Goal: Task Accomplishment & Management: Complete application form

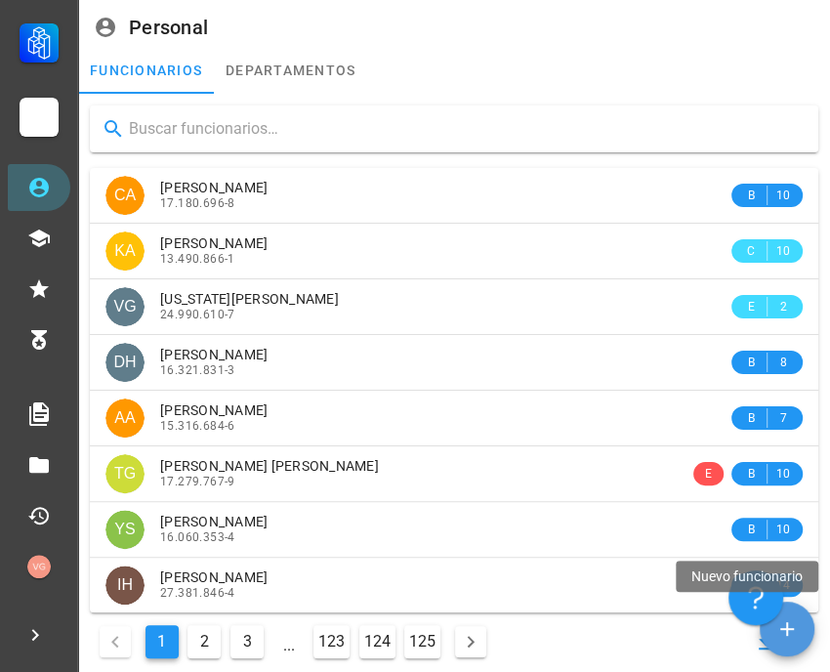
click at [790, 642] on button "button" at bounding box center [787, 628] width 55 height 55
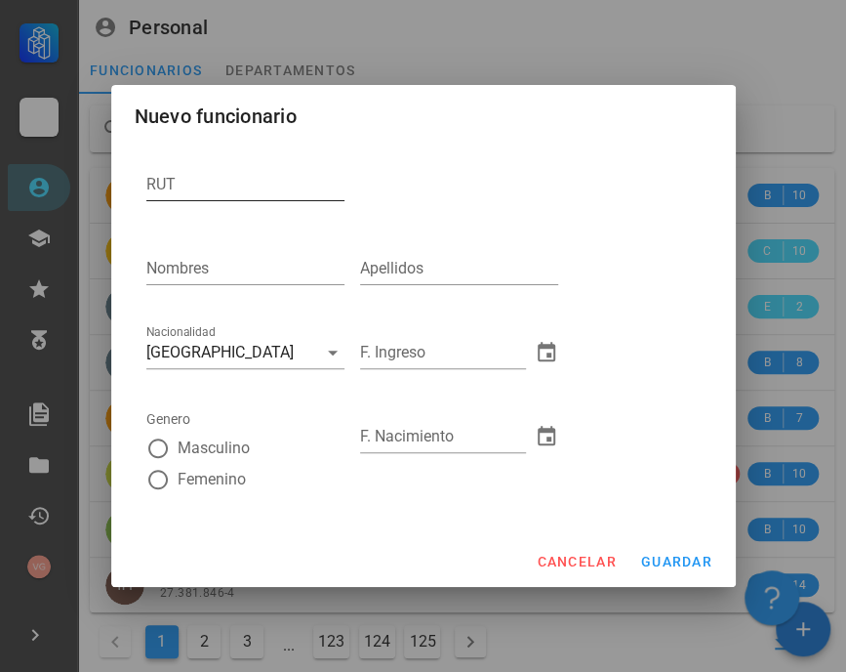
click at [206, 185] on input "RUT" at bounding box center [245, 184] width 198 height 31
click at [204, 185] on input "948850803" at bounding box center [245, 184] width 198 height 31
type input "20.191.615-1"
click at [197, 273] on input "Nombres" at bounding box center [245, 268] width 198 height 31
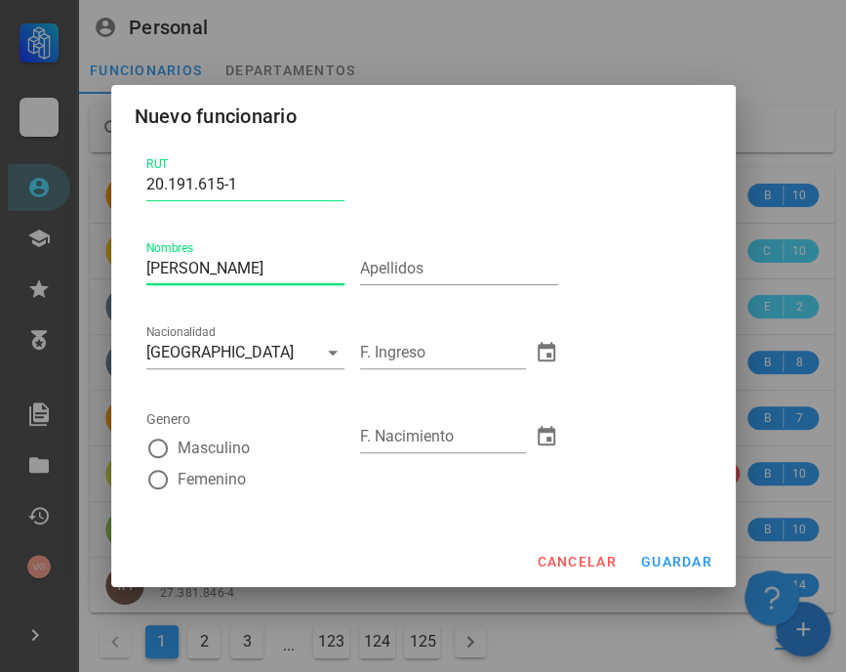
type input "[PERSON_NAME]"
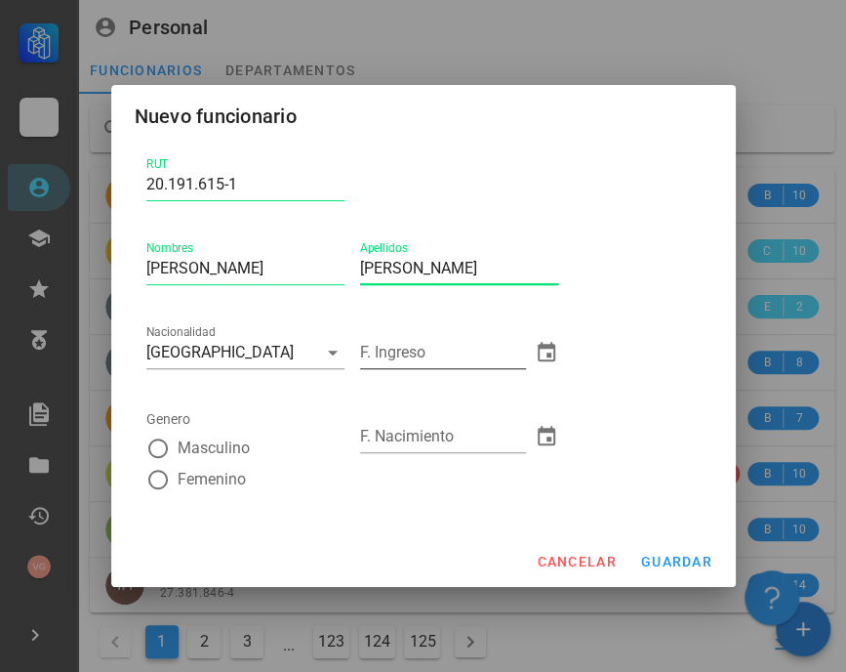
type input "[PERSON_NAME]"
click at [419, 343] on input "F. Ingreso" at bounding box center [443, 352] width 166 height 31
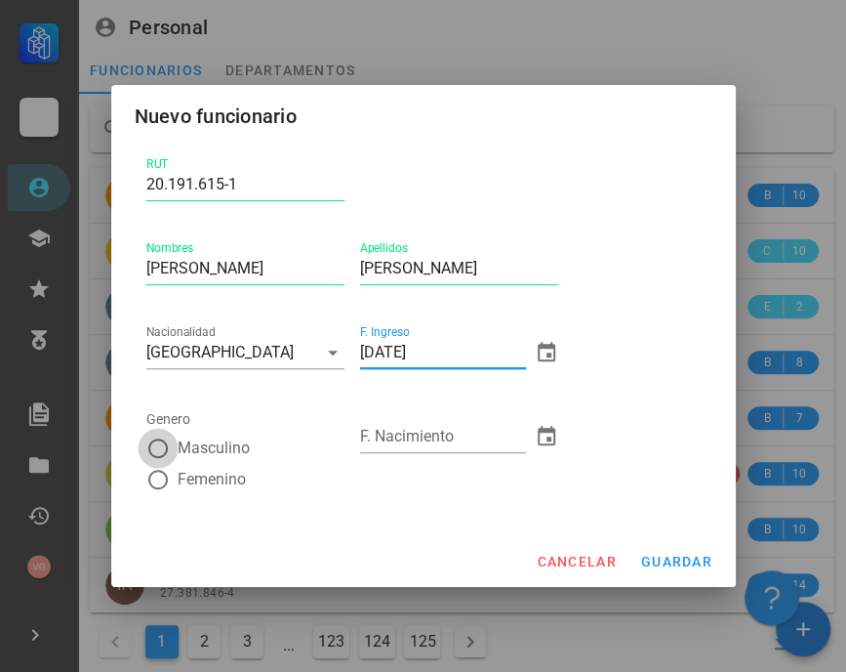
click at [148, 453] on div at bounding box center [158, 448] width 33 height 33
type input "[DATE]"
radio input "true"
click at [450, 435] on input "F. Nacimiento" at bounding box center [443, 436] width 166 height 31
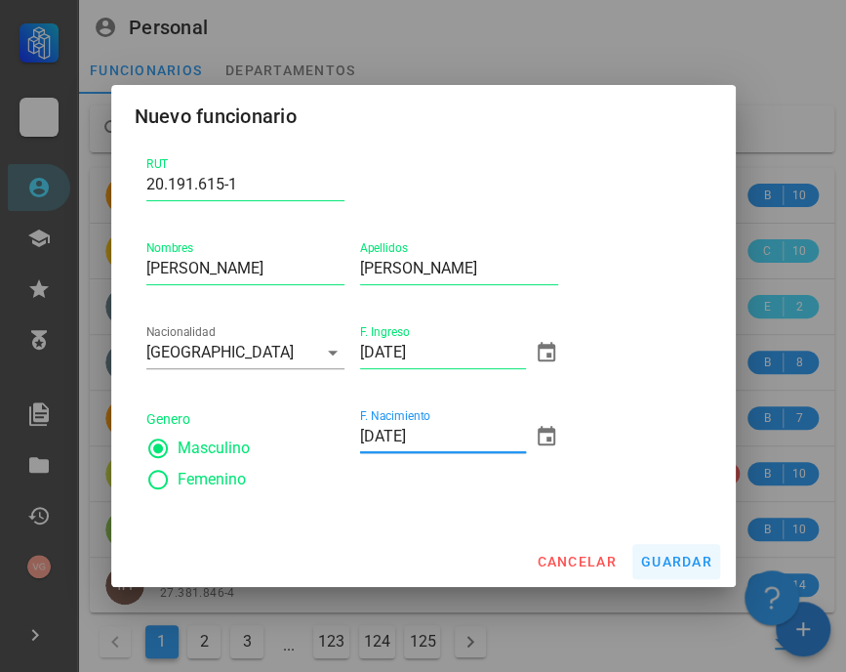
type input "[DATE]"
click at [670, 567] on span "guardar" at bounding box center [676, 562] width 72 height 16
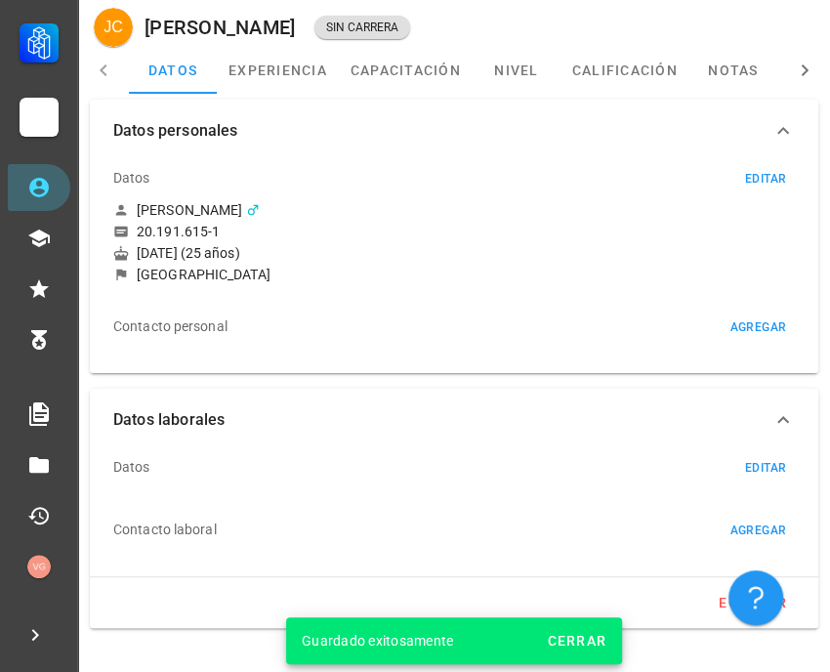
scroll to position [39, 0]
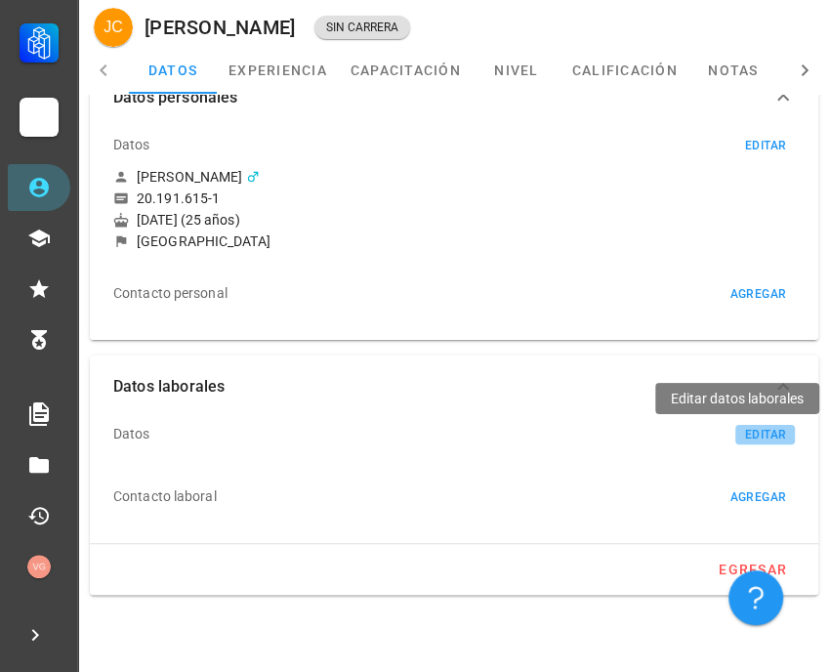
click at [763, 432] on div "editar" at bounding box center [765, 435] width 42 height 14
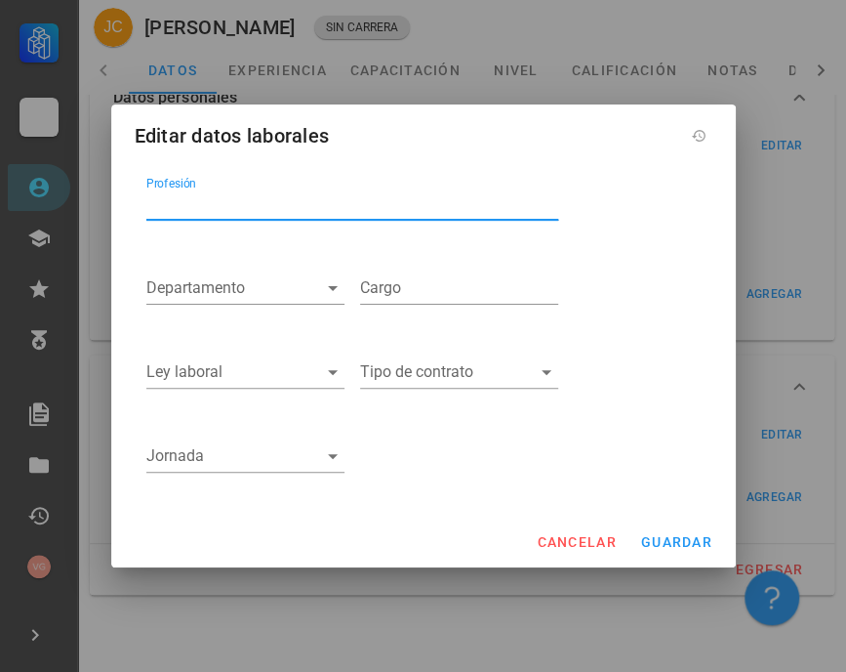
click at [249, 201] on input "Profesión" at bounding box center [352, 203] width 412 height 31
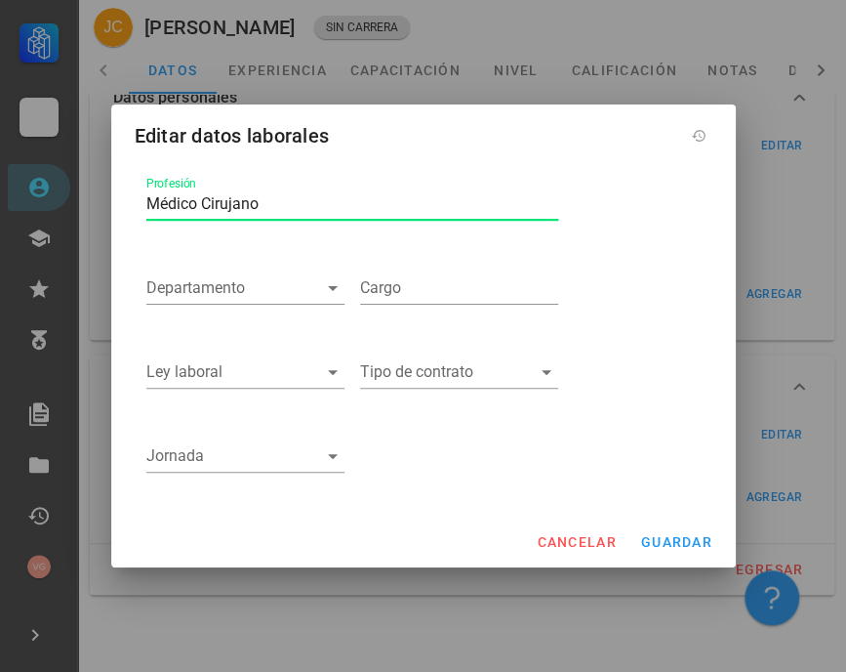
type input "Médico Cirujano"
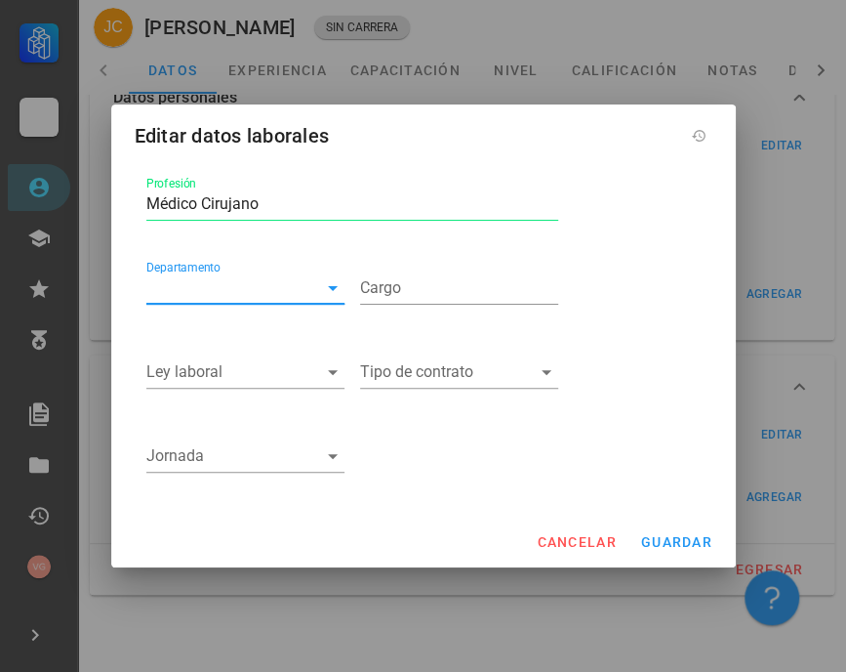
click at [325, 274] on div "Departamento" at bounding box center [245, 287] width 198 height 31
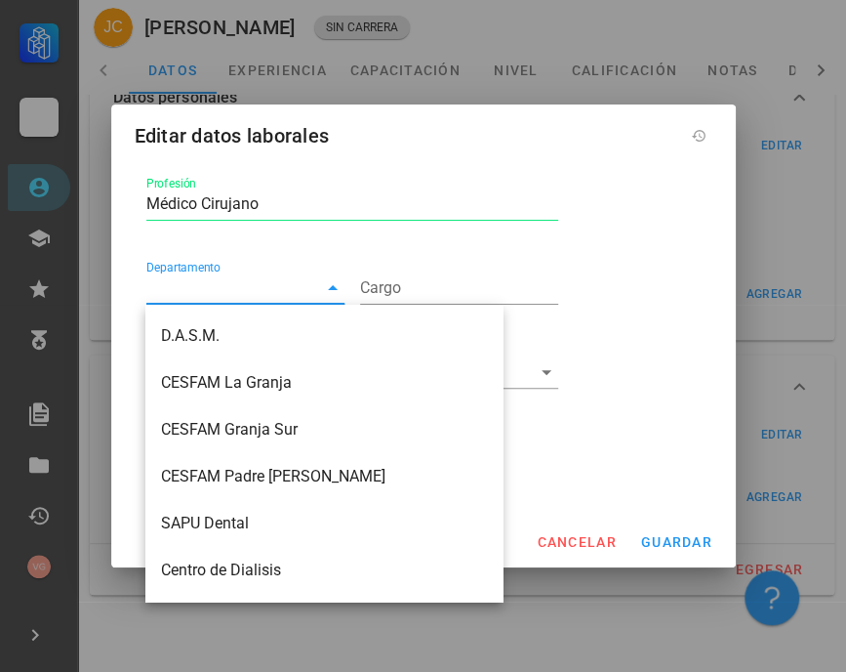
click at [325, 286] on icon at bounding box center [332, 287] width 23 height 23
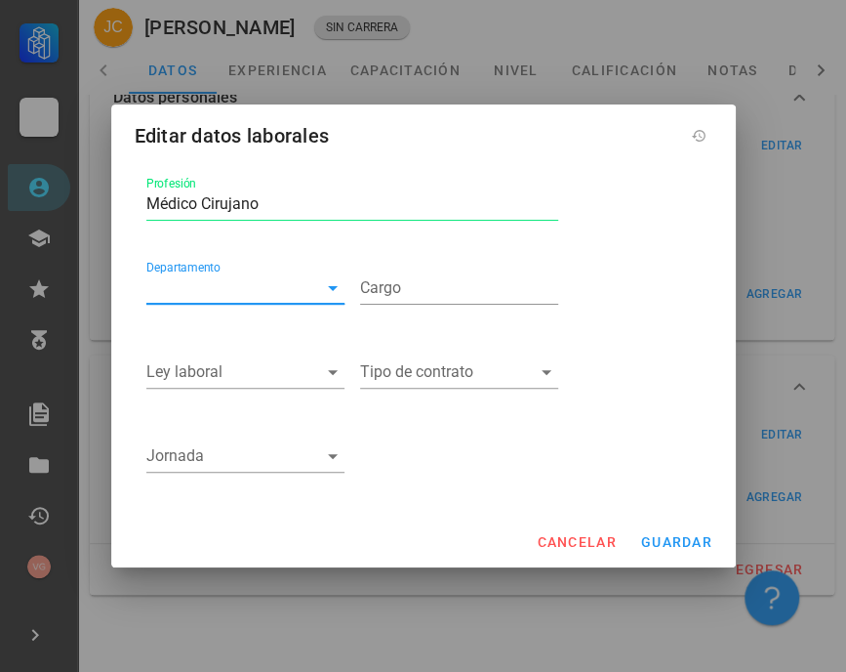
click at [325, 286] on icon at bounding box center [332, 287] width 23 height 23
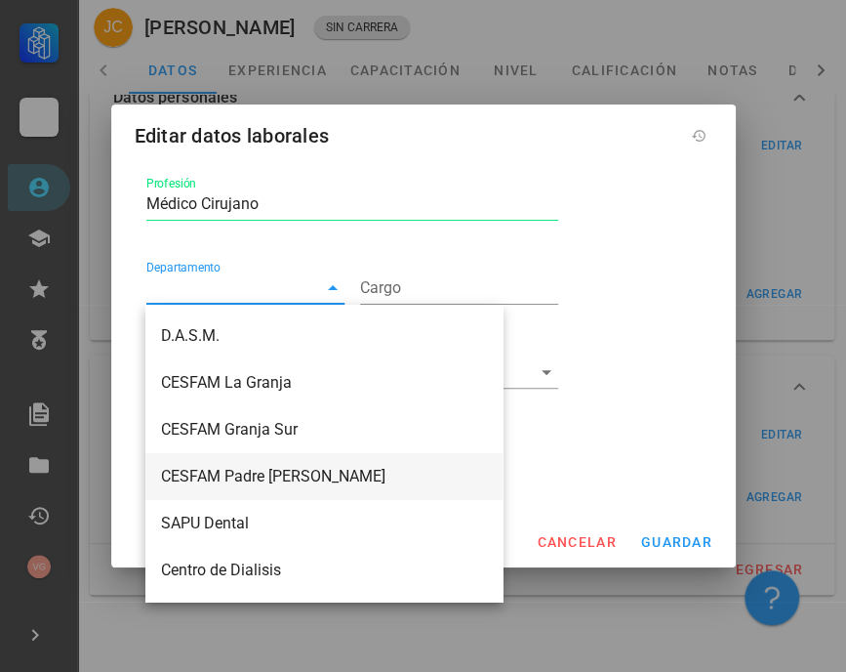
click at [261, 467] on div "CESFAM Padre [PERSON_NAME]" at bounding box center [324, 476] width 326 height 19
type input "CESFAM Padre [PERSON_NAME]"
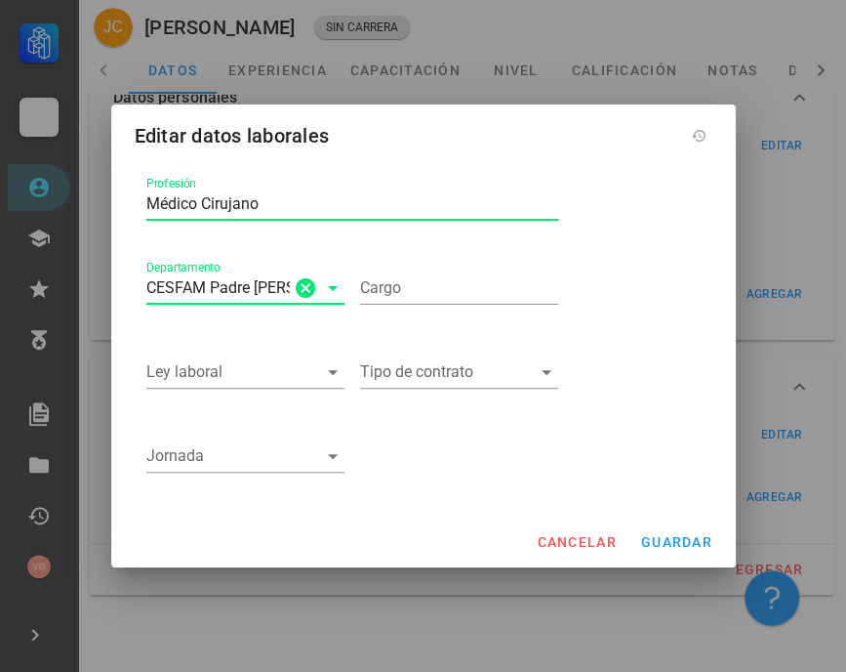
drag, startPoint x: 276, startPoint y: 207, endPoint x: 94, endPoint y: 173, distance: 185.7
click at [94, 173] on div "Carrera APS DASM La Granja Personal Capacitación Calificaciones Reconocimientos…" at bounding box center [423, 317] width 846 height 712
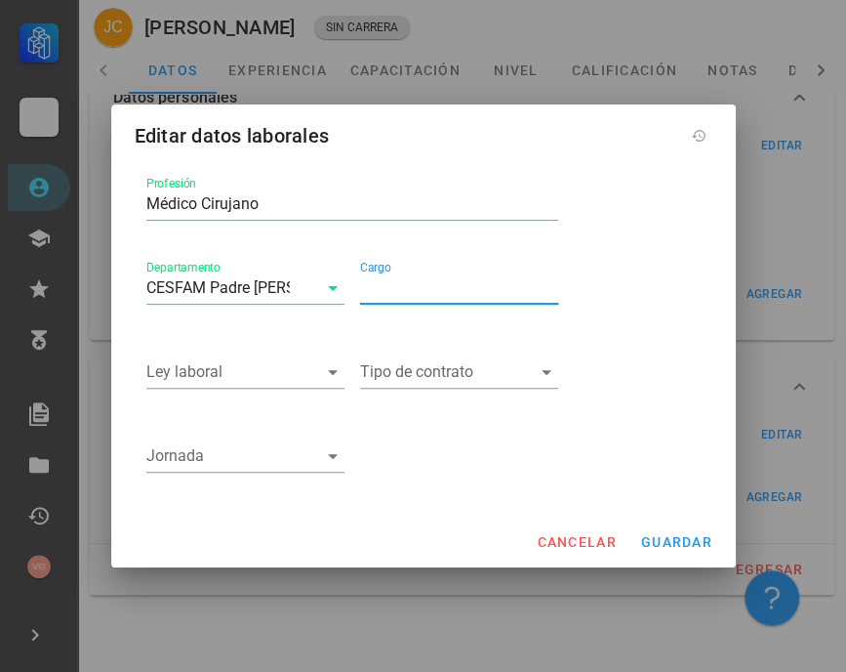
click at [402, 301] on input "Cargo" at bounding box center [459, 287] width 198 height 31
paste input "Médico Cirujano"
type input "Médico Cirujano"
click at [262, 358] on input "Ley laboral" at bounding box center [231, 371] width 171 height 31
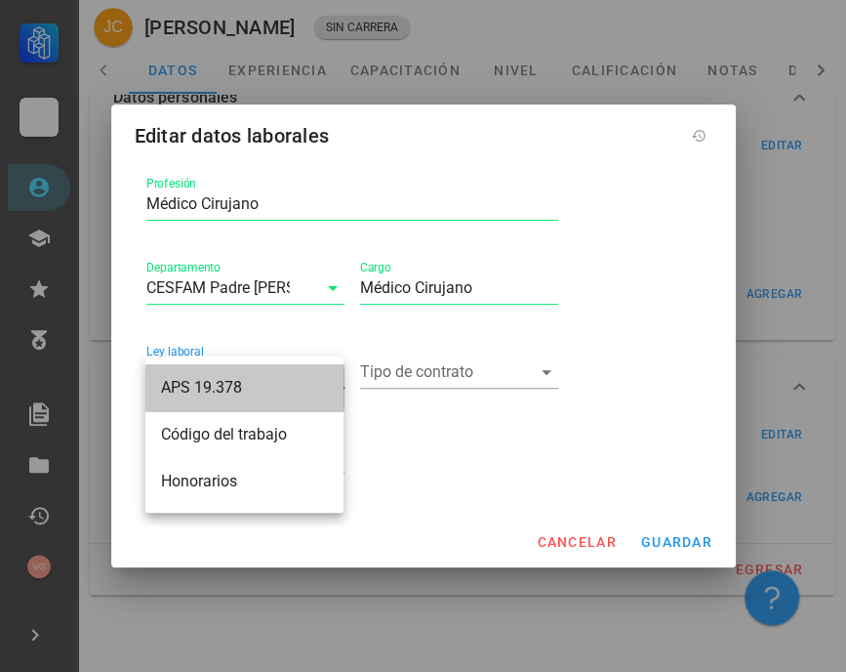
click at [248, 388] on div "APS 19.378" at bounding box center [244, 387] width 167 height 19
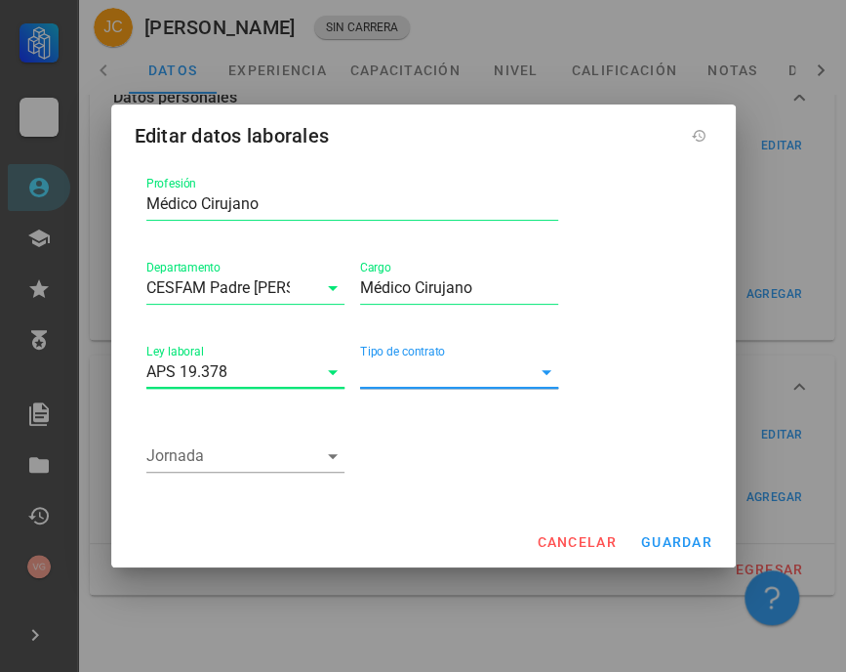
click at [452, 384] on input "Tipo de contrato" at bounding box center [445, 371] width 171 height 31
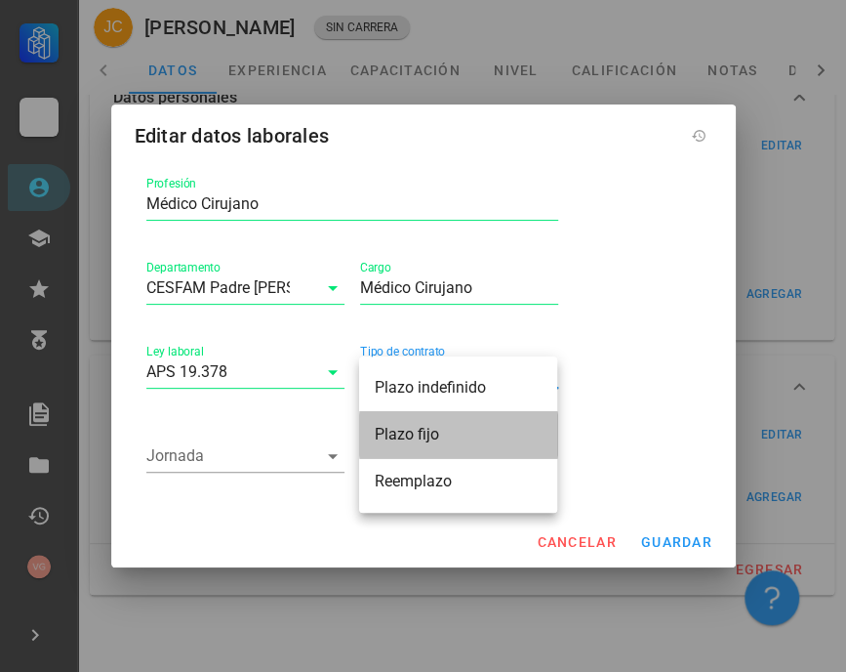
click at [453, 440] on div "Plazo fijo" at bounding box center [458, 434] width 167 height 19
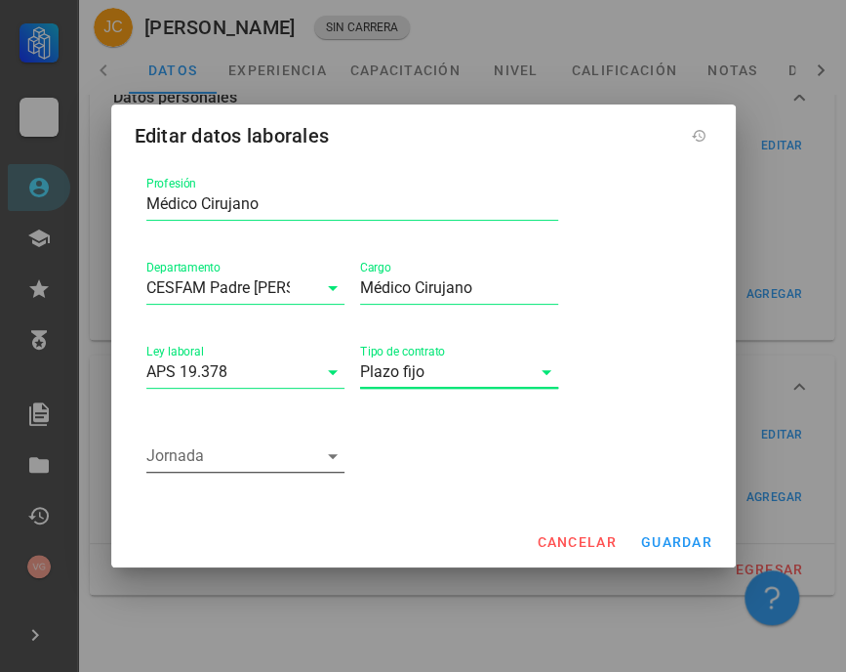
drag, startPoint x: 234, startPoint y: 473, endPoint x: 234, endPoint y: 460, distance: 12.7
click at [234, 469] on div "Jornada" at bounding box center [245, 466] width 198 height 53
click at [234, 455] on input "Jornada" at bounding box center [231, 455] width 171 height 31
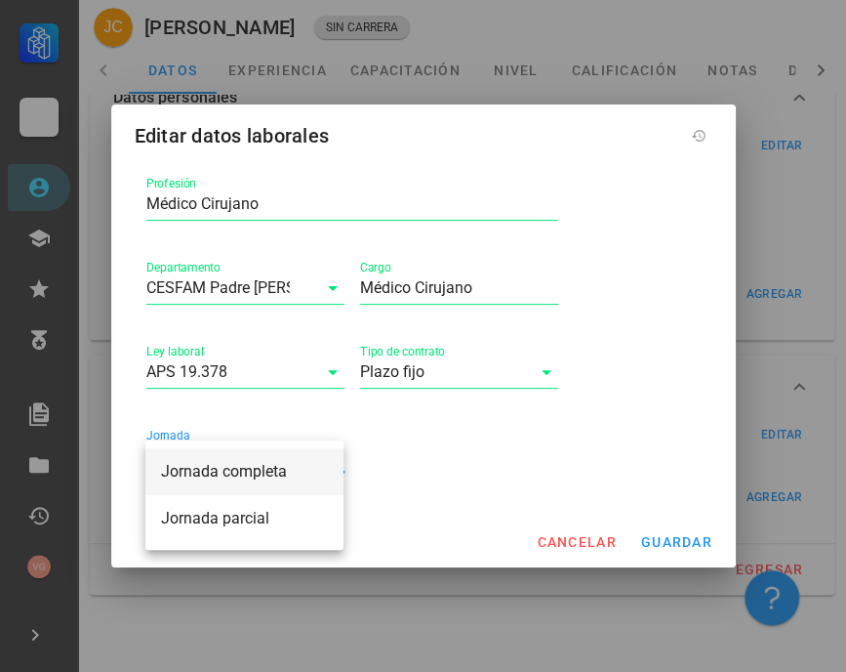
click at [268, 468] on div "Jornada completa" at bounding box center [244, 471] width 167 height 19
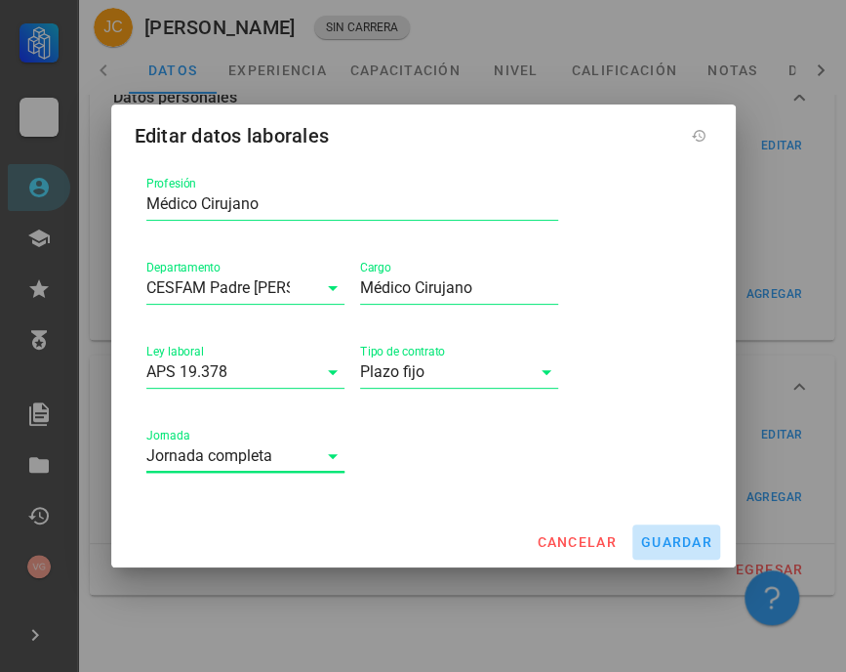
click at [682, 546] on span "guardar" at bounding box center [676, 542] width 72 height 16
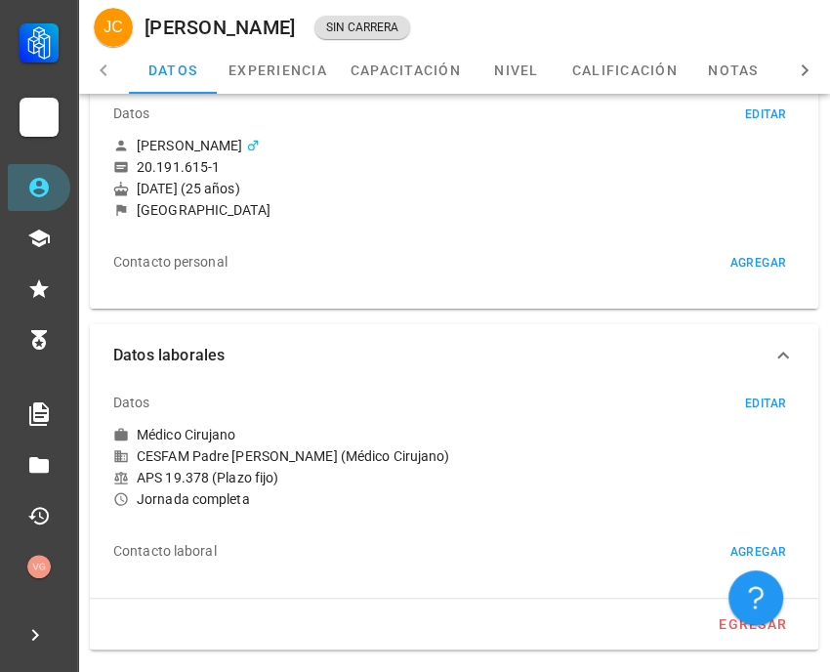
scroll to position [125, 0]
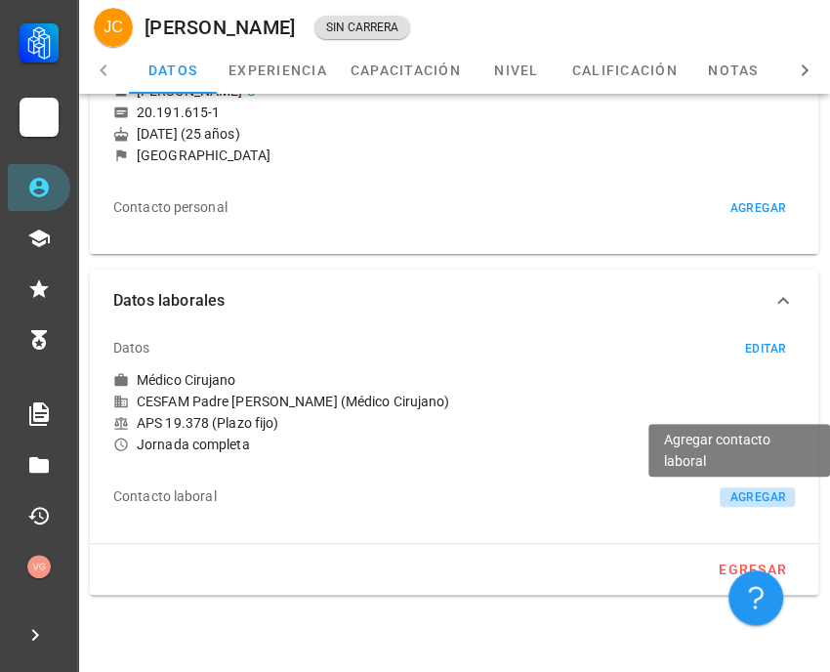
click at [755, 494] on div "agregar" at bounding box center [757, 497] width 58 height 14
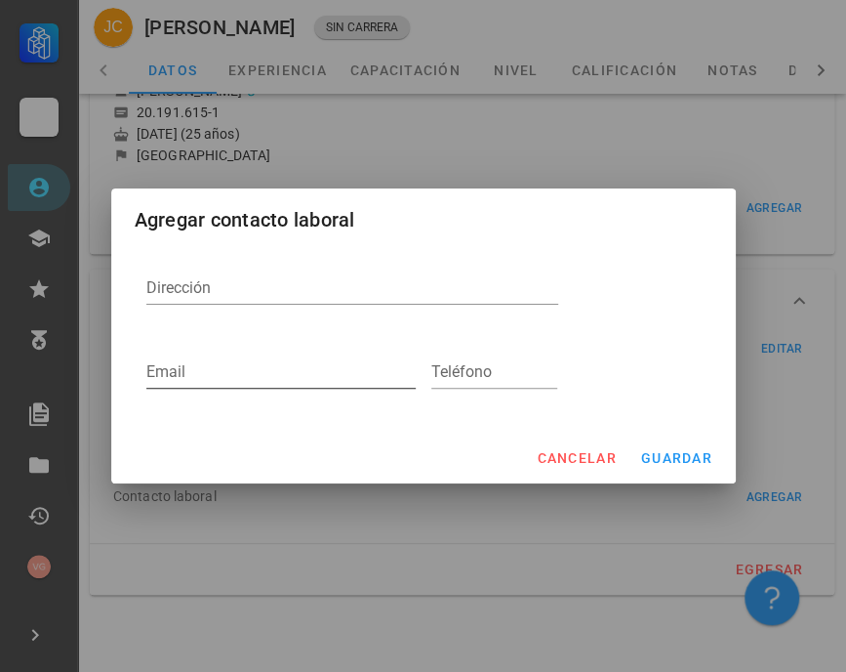
click at [265, 381] on input "Email" at bounding box center [280, 371] width 269 height 31
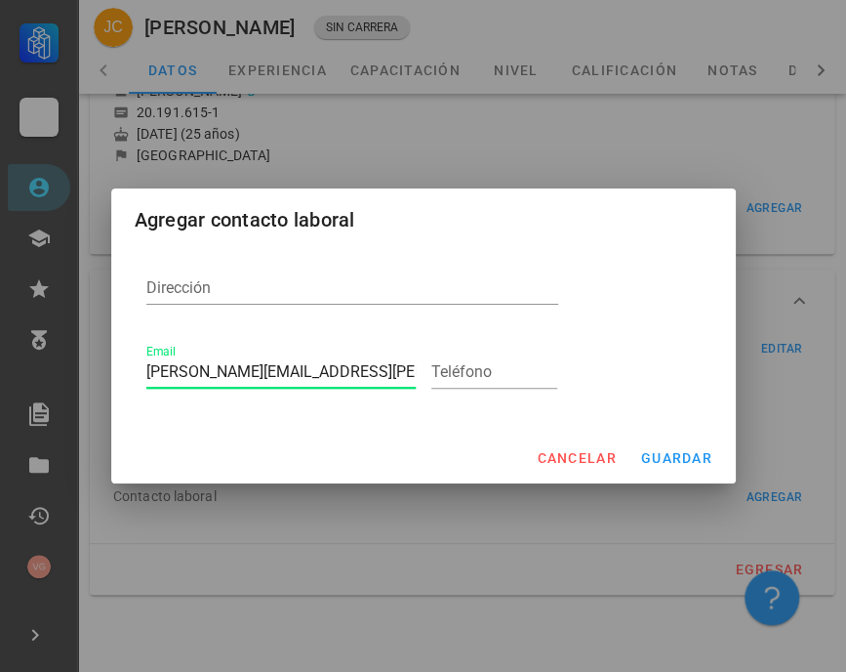
type input "[PERSON_NAME][EMAIL_ADDRESS][PERSON_NAME][DOMAIN_NAME]"
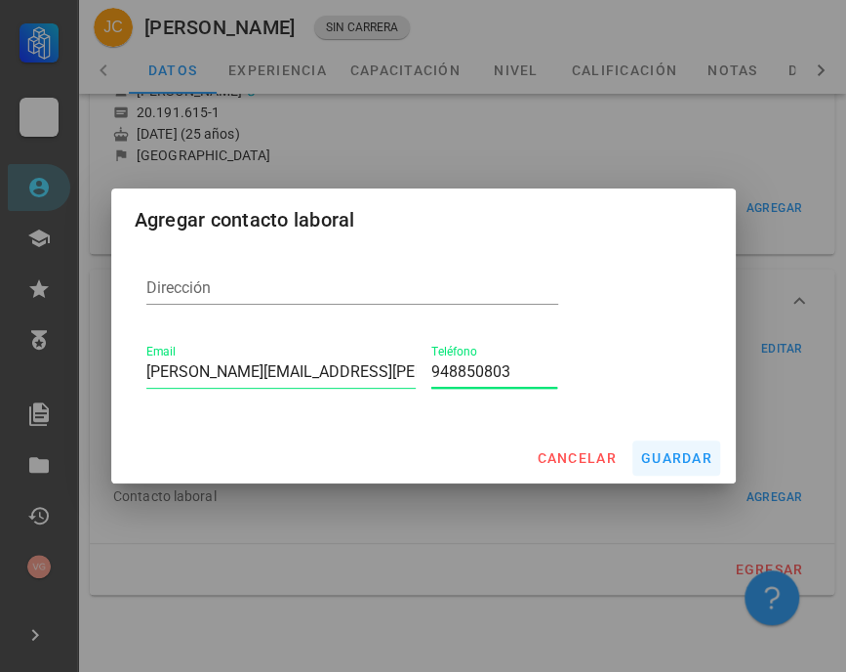
type input "948850803"
click at [676, 467] on button "guardar" at bounding box center [677, 457] width 88 height 35
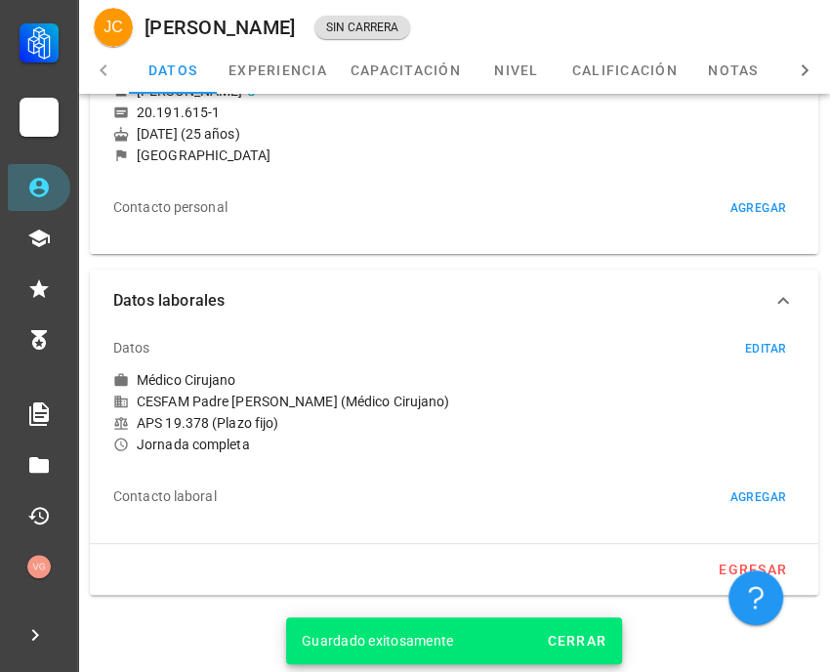
type input "[PERSON_NAME][EMAIL_ADDRESS][PERSON_NAME][DOMAIN_NAME]"
type input "948850803"
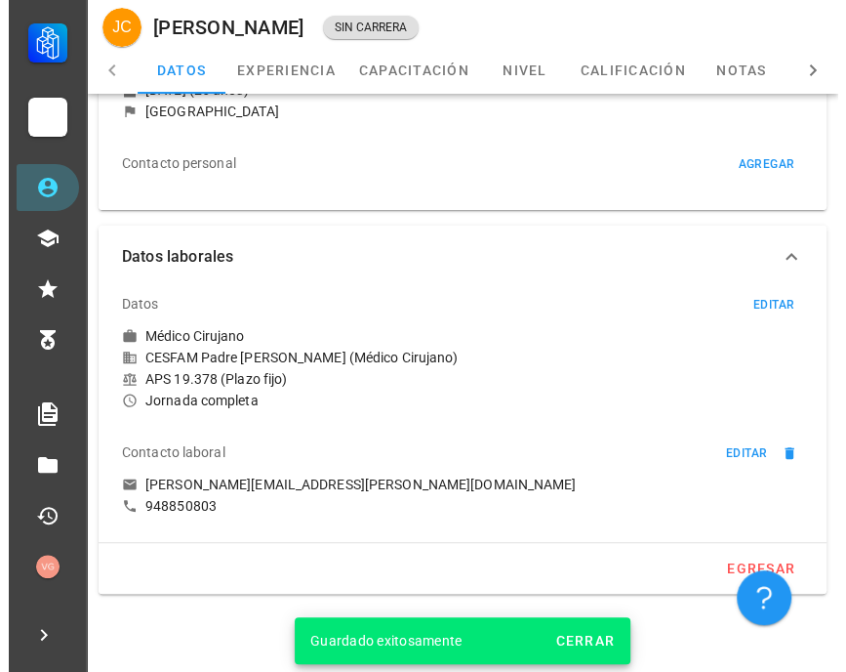
scroll to position [0, 0]
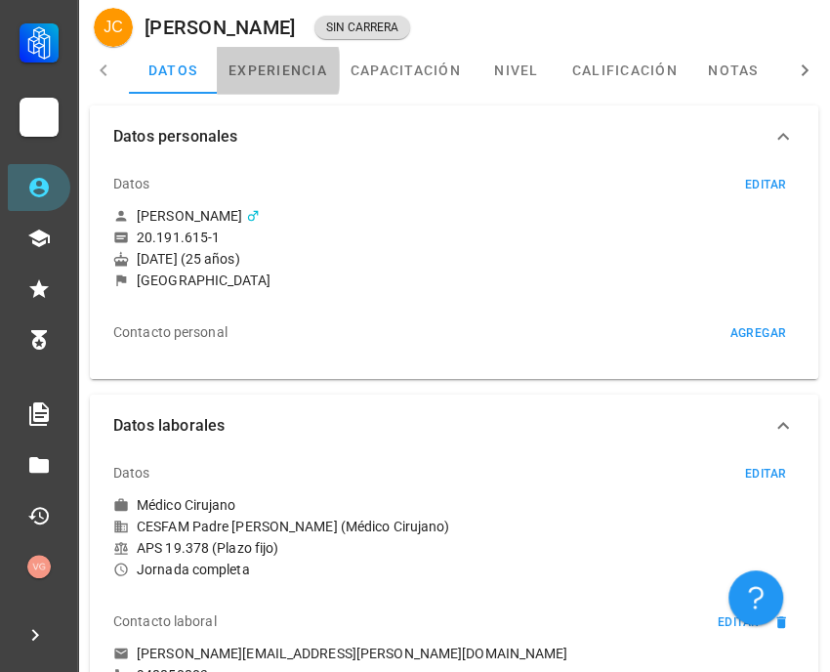
click at [282, 67] on link "experiencia" at bounding box center [278, 70] width 122 height 47
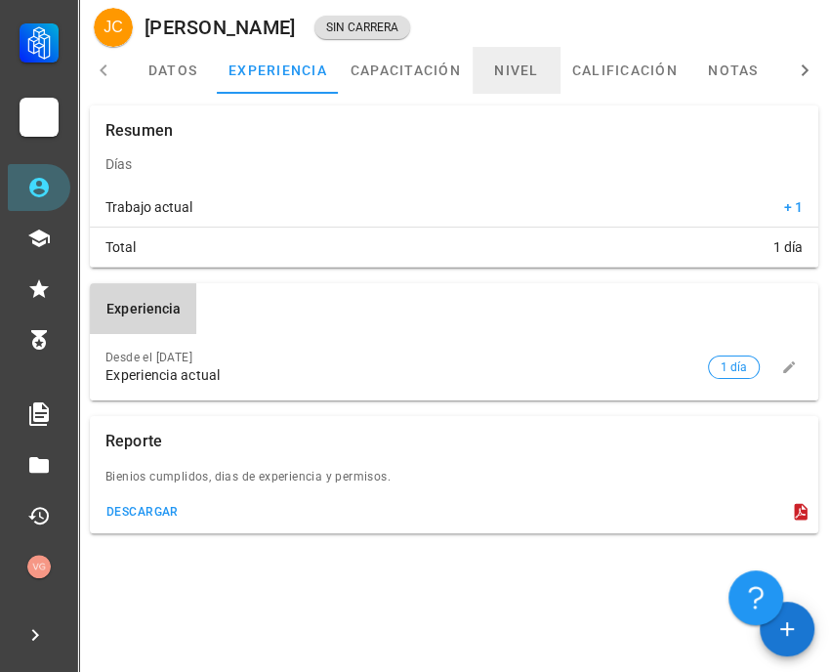
click at [494, 70] on link "nivel" at bounding box center [517, 70] width 88 height 47
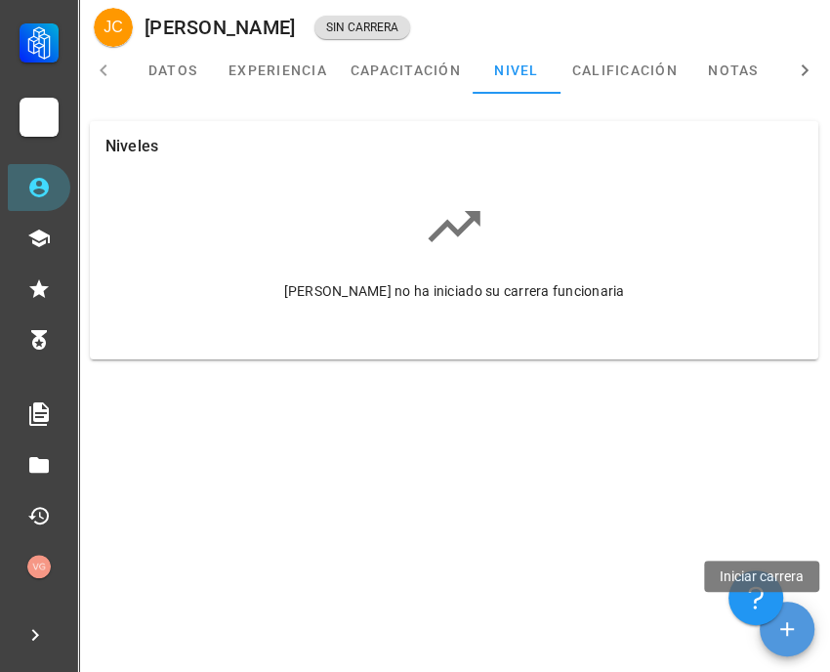
click at [781, 629] on icon "button" at bounding box center [787, 629] width 14 height 14
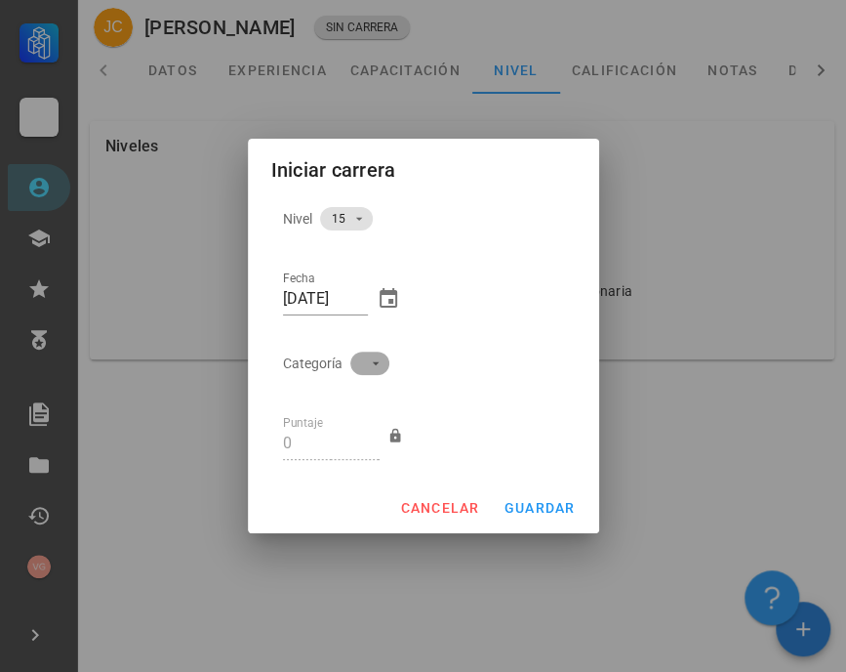
click at [366, 372] on span at bounding box center [370, 362] width 16 height 23
click at [362, 385] on div "A" at bounding box center [361, 382] width 55 height 47
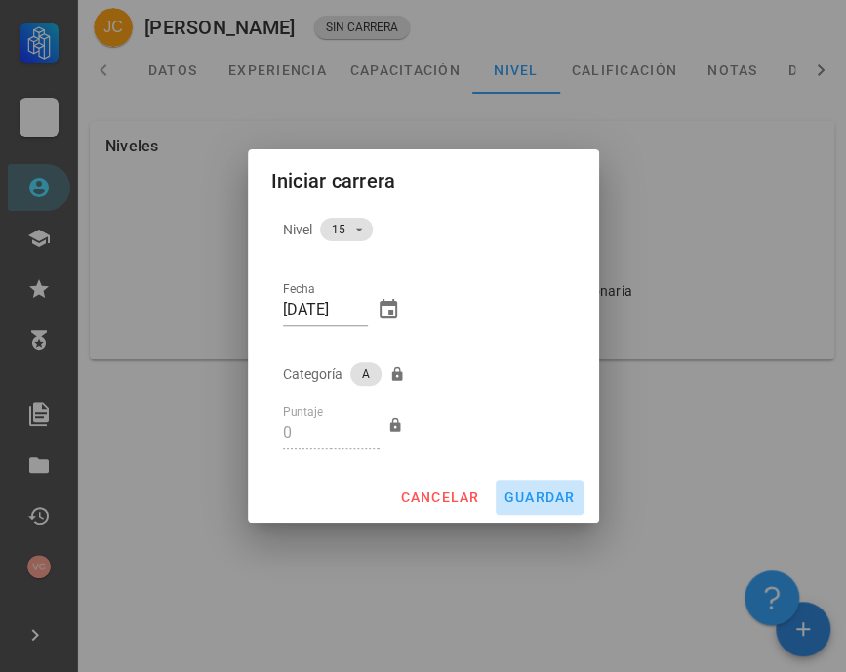
click at [562, 497] on span "guardar" at bounding box center [540, 497] width 72 height 16
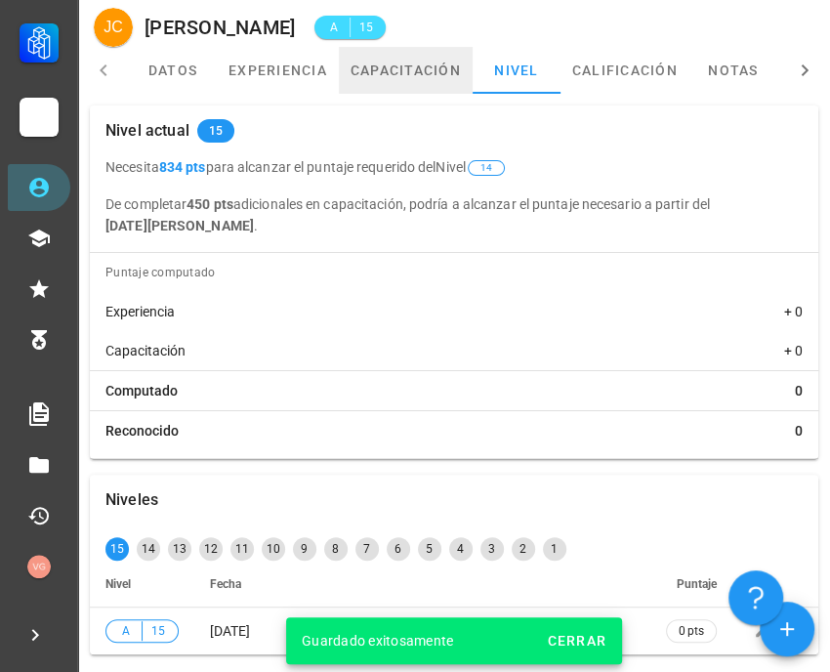
click at [406, 81] on link "capacitación" at bounding box center [406, 70] width 134 height 47
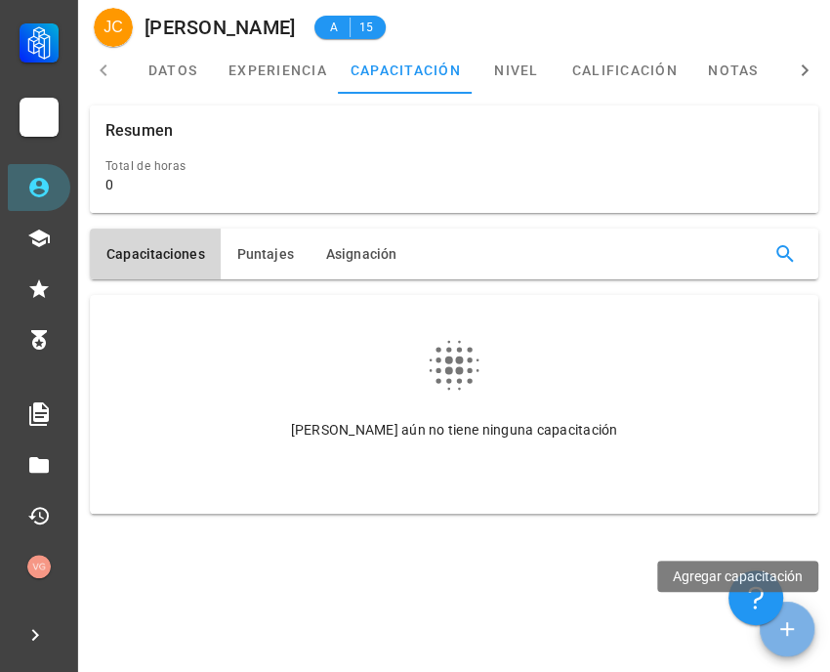
click at [792, 643] on button "button" at bounding box center [787, 628] width 55 height 55
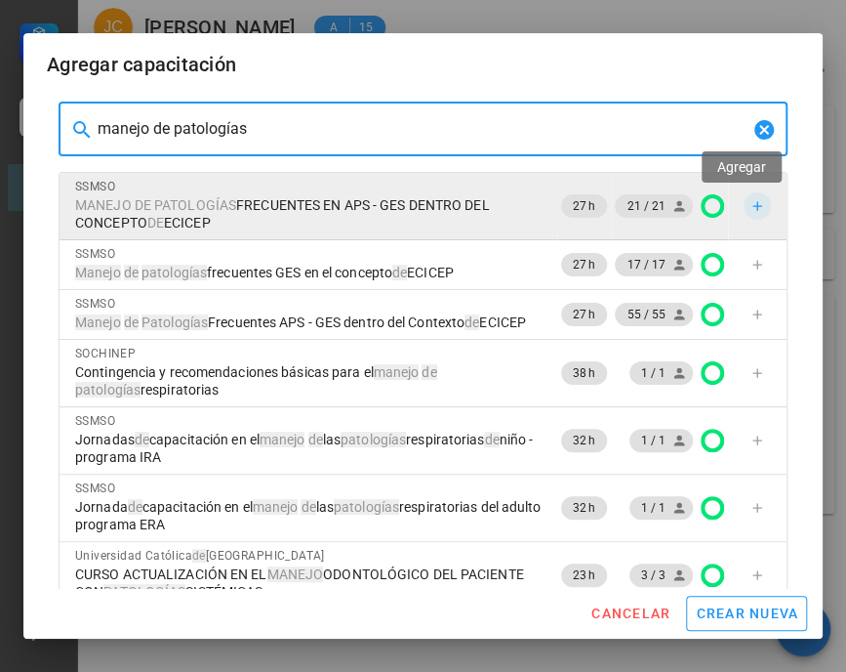
type input "manejo de patologías"
click at [750, 209] on icon "button" at bounding box center [758, 206] width 16 height 16
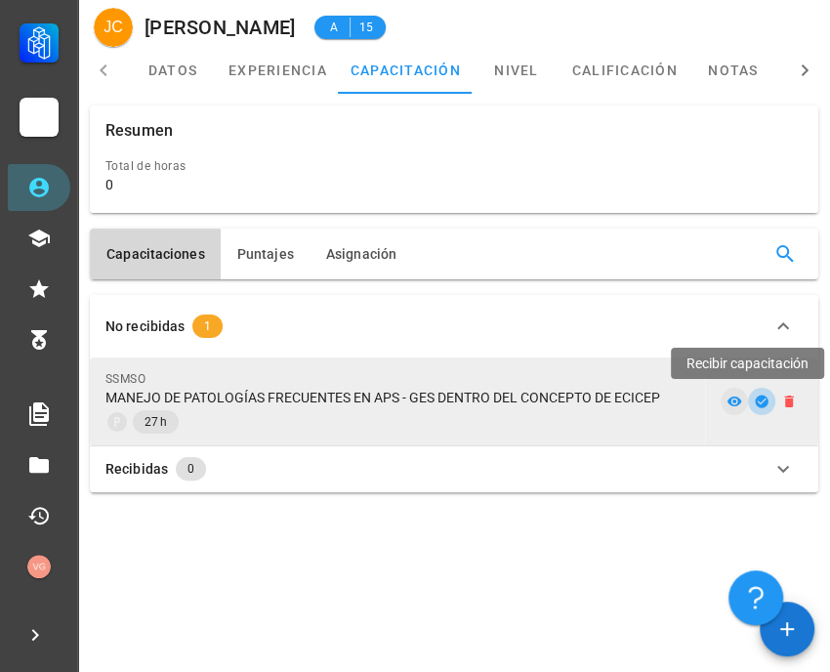
drag, startPoint x: 761, startPoint y: 394, endPoint x: 738, endPoint y: 396, distance: 23.5
click at [761, 394] on icon "button" at bounding box center [762, 401] width 16 height 16
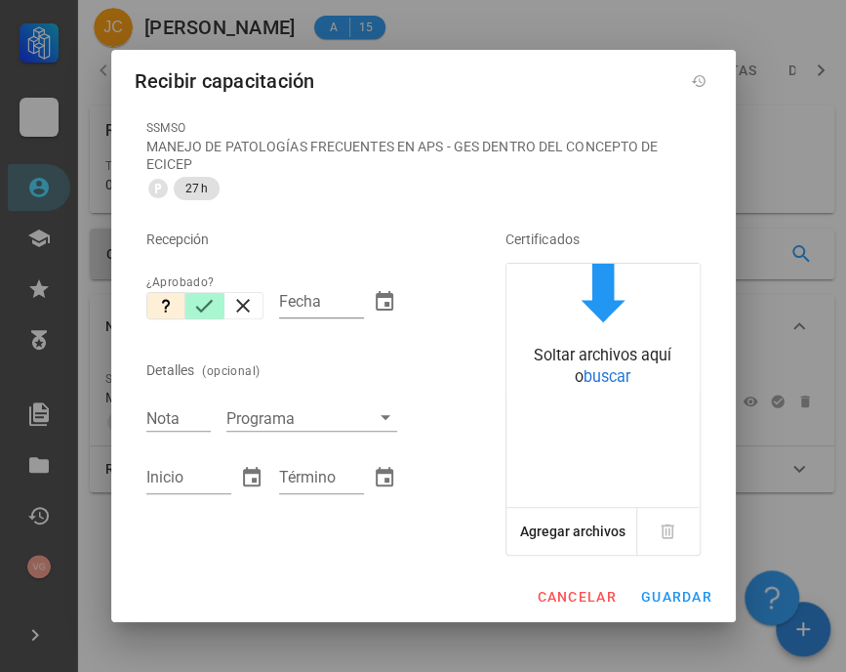
click at [210, 308] on icon "button" at bounding box center [203, 305] width 23 height 23
type input "[DATE]"
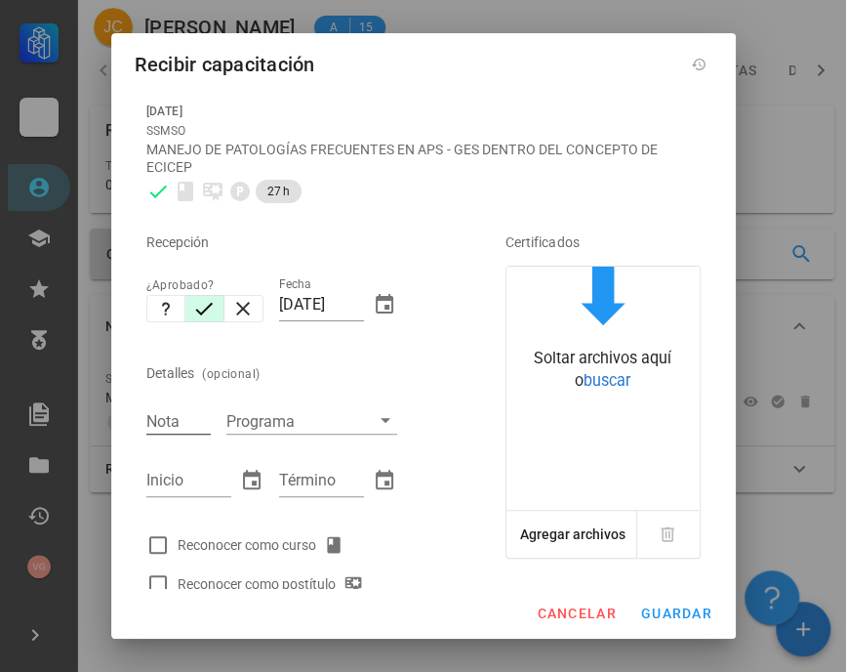
click at [177, 420] on input "Nota" at bounding box center [178, 420] width 64 height 25
type input "6.4"
type input "[DATE]"
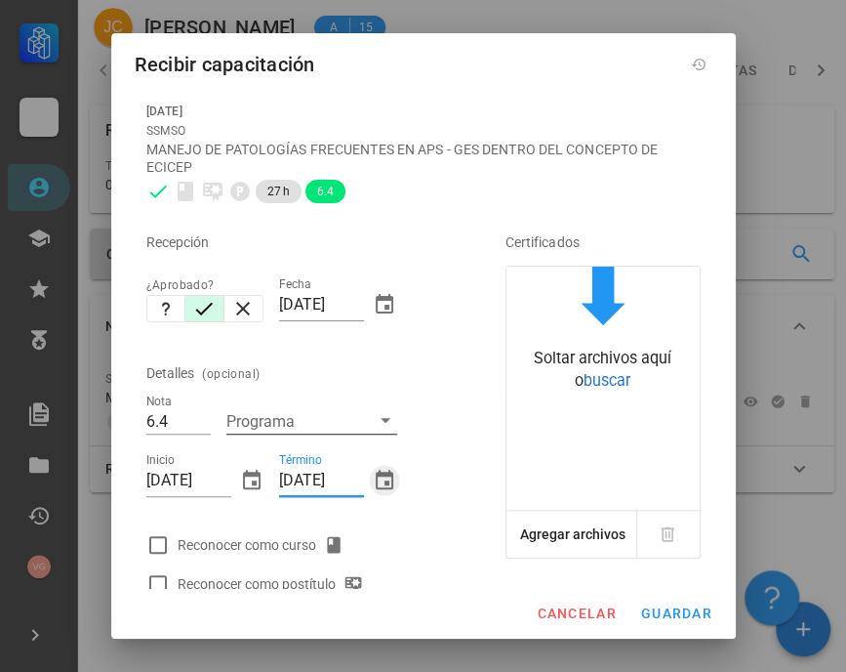
type input "[DATE]"
click at [159, 545] on div at bounding box center [158, 544] width 33 height 33
checkbox input "true"
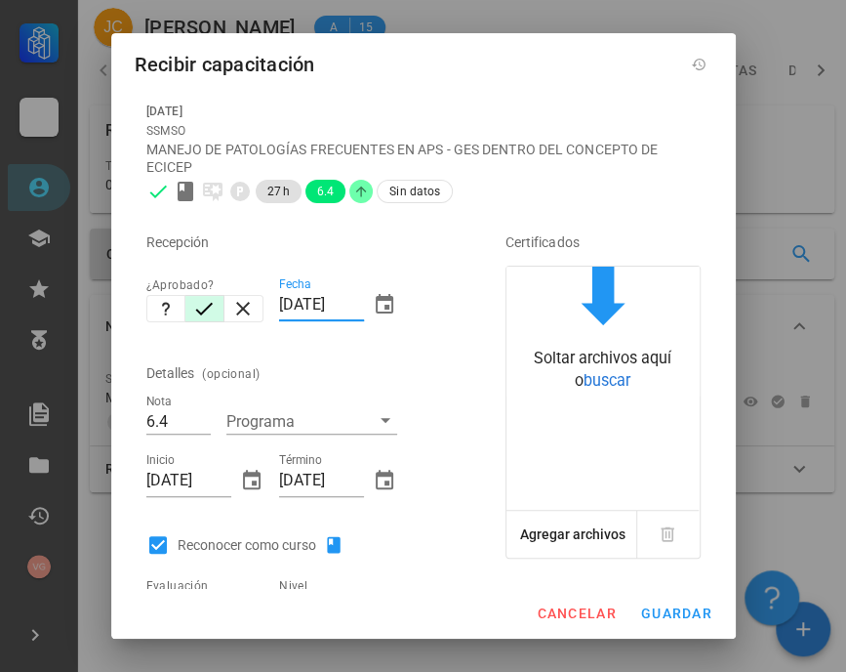
drag, startPoint x: 273, startPoint y: 303, endPoint x: 372, endPoint y: 303, distance: 98.6
click at [372, 303] on div "Fecha [DATE]" at bounding box center [337, 309] width 117 height 64
drag, startPoint x: 338, startPoint y: 307, endPoint x: 253, endPoint y: 303, distance: 85.0
click at [253, 303] on div "Recepción ¿Aprobado? Fecha 31/8/2 Detalles (opcional) Nota 6.4 Programa Inicio …" at bounding box center [299, 449] width 320 height 476
type input "[DATE]"
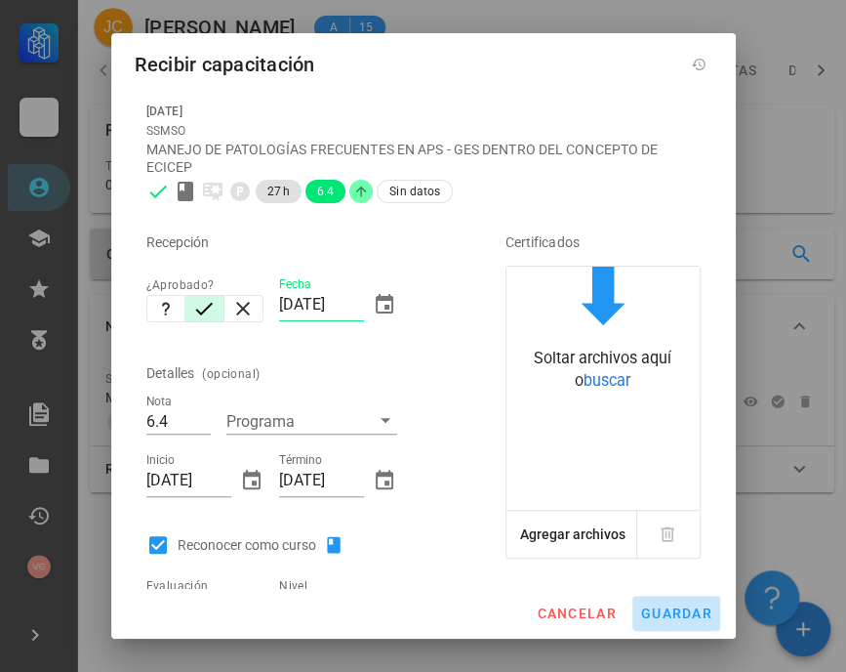
click at [710, 614] on span "guardar" at bounding box center [676, 613] width 72 height 16
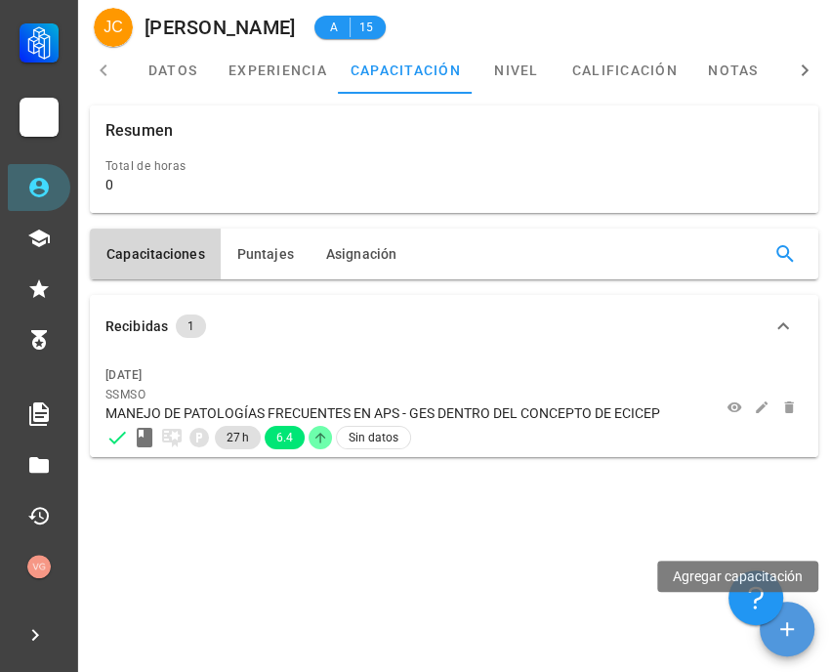
click at [795, 632] on icon "button" at bounding box center [786, 628] width 23 height 23
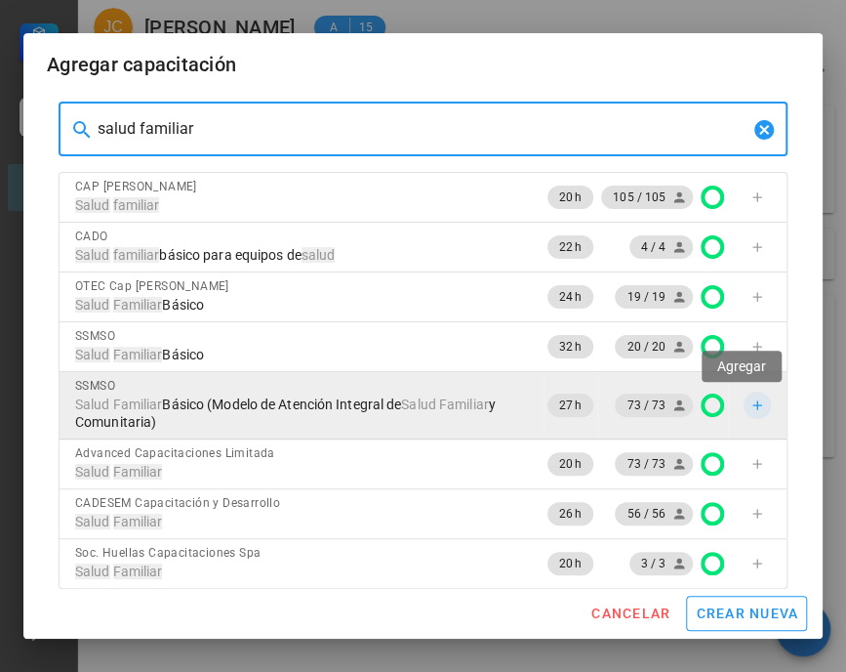
type input "salud familiar"
click at [750, 407] on span "button" at bounding box center [757, 405] width 27 height 16
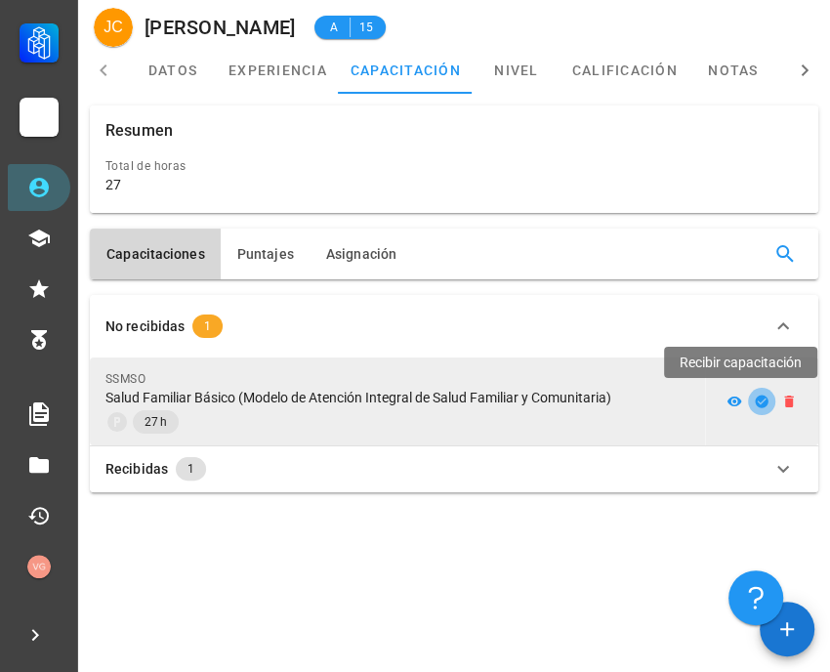
click at [760, 404] on icon "button" at bounding box center [762, 401] width 16 height 16
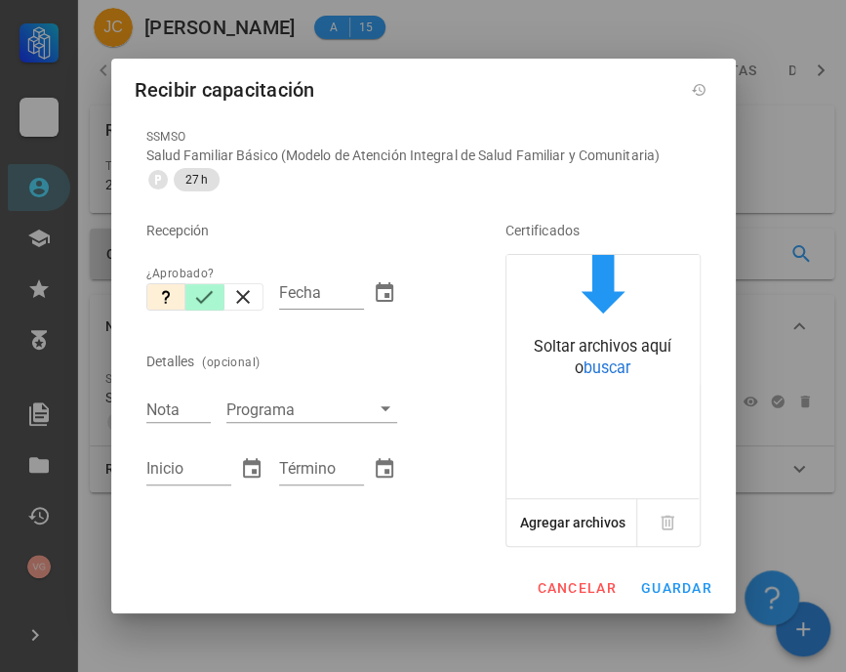
click at [203, 297] on icon "button" at bounding box center [203, 296] width 23 height 23
type input "[DATE]"
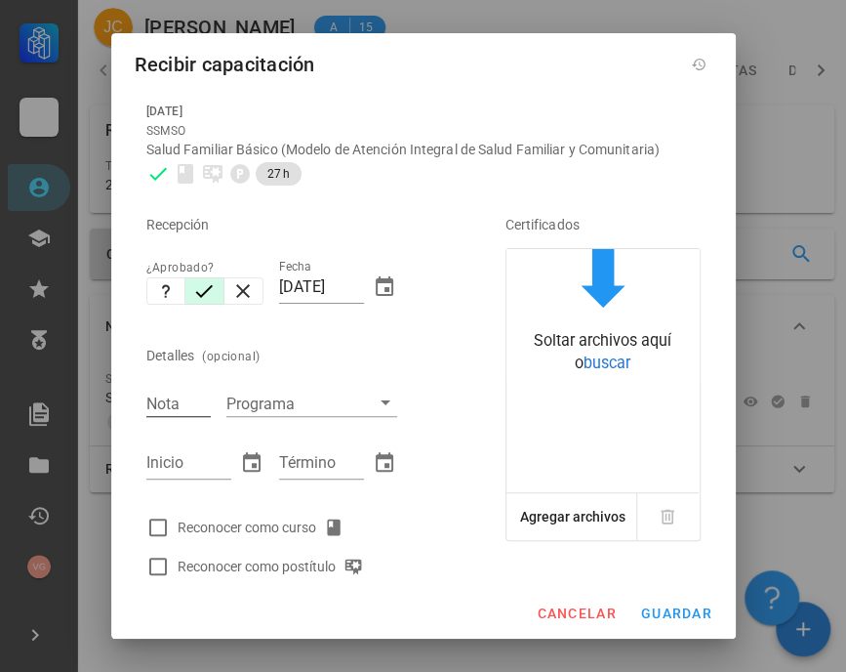
click at [185, 402] on input "Nota" at bounding box center [178, 403] width 64 height 25
type input "6.6"
type input "[DATE]"
click at [135, 527] on div "[DATE] SSMSO Salud Familiar Básico (Modelo de Atención Integral de Salud Famili…" at bounding box center [424, 340] width 578 height 500
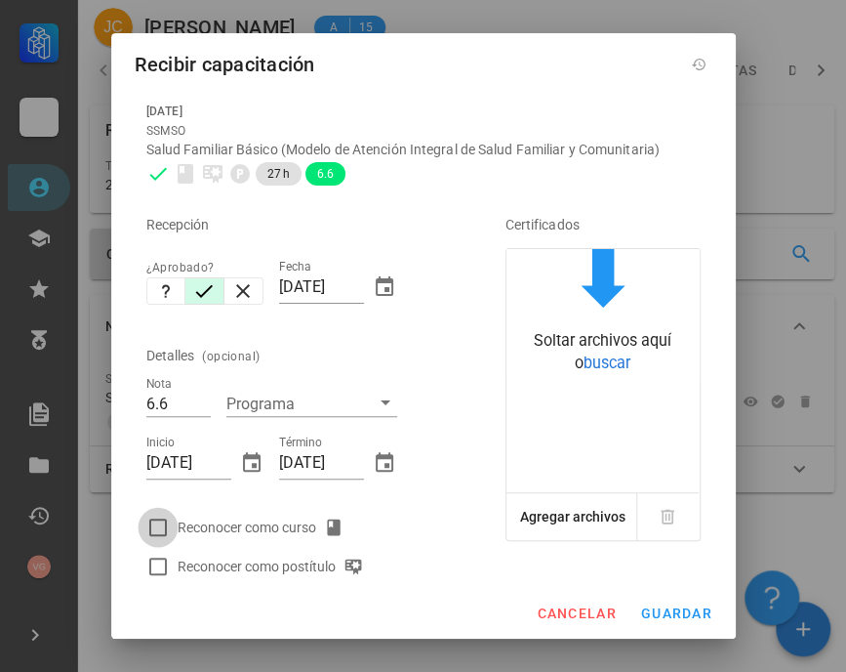
click at [154, 529] on div at bounding box center [158, 527] width 33 height 33
checkbox input "true"
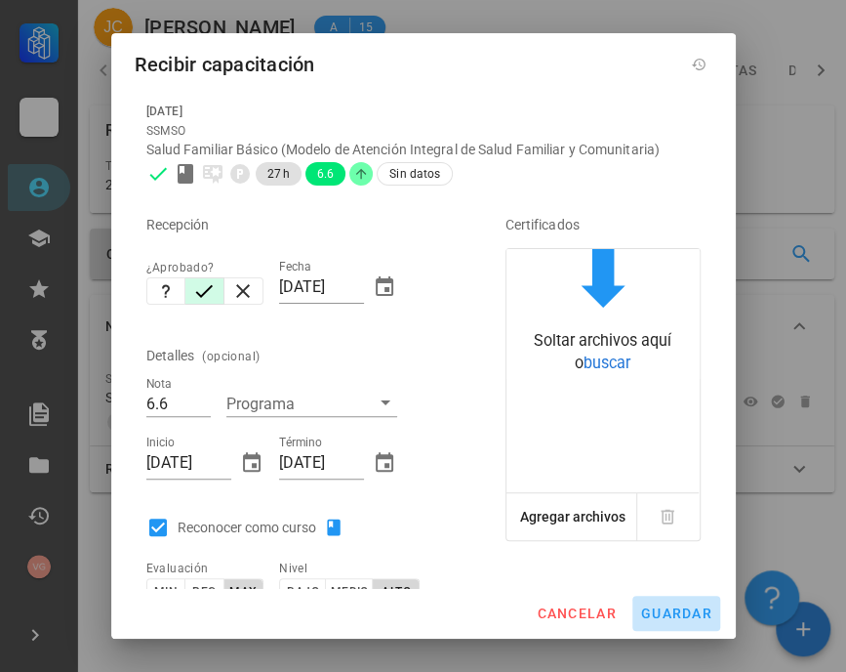
click at [670, 611] on span "guardar" at bounding box center [676, 613] width 72 height 16
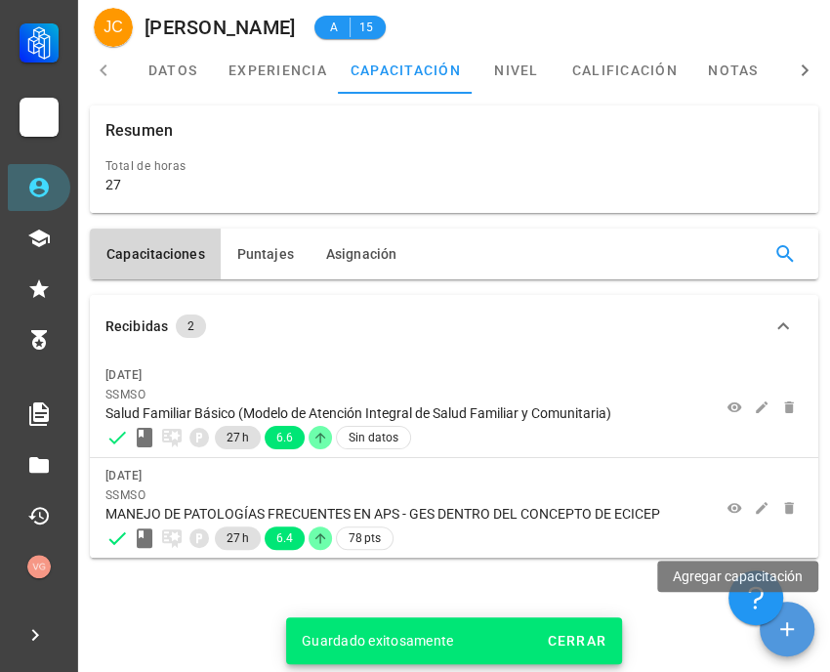
click at [780, 638] on icon "button" at bounding box center [786, 628] width 23 height 23
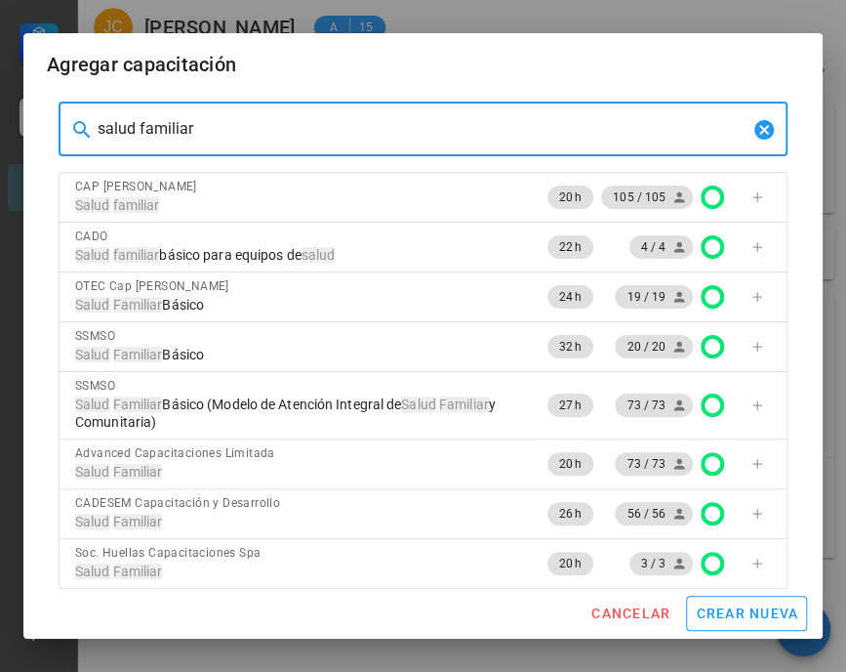
drag, startPoint x: 119, startPoint y: 133, endPoint x: 104, endPoint y: 128, distance: 15.4
click at [104, 128] on input "salud familiar" at bounding box center [423, 128] width 651 height 31
type input "s"
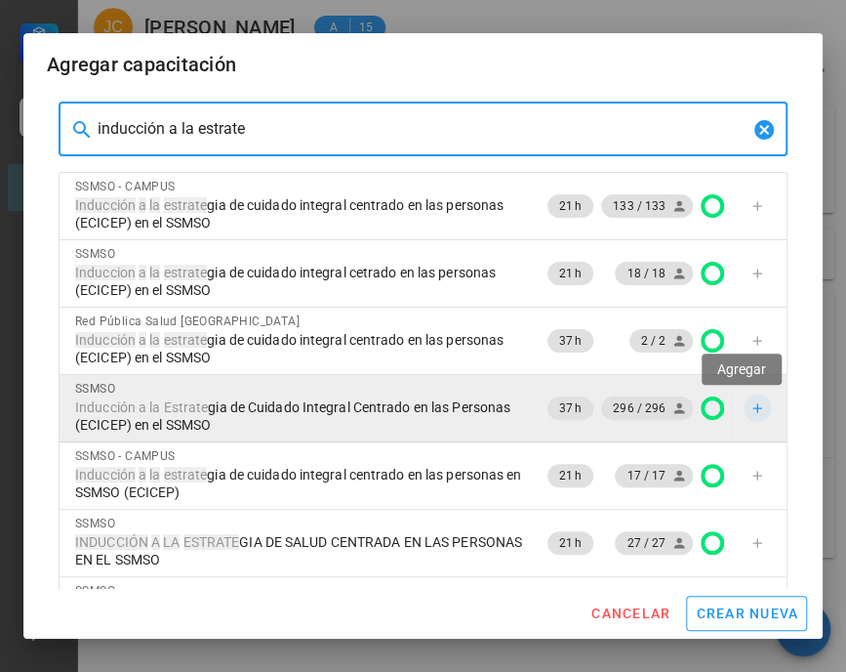
type input "inducción a la estrate"
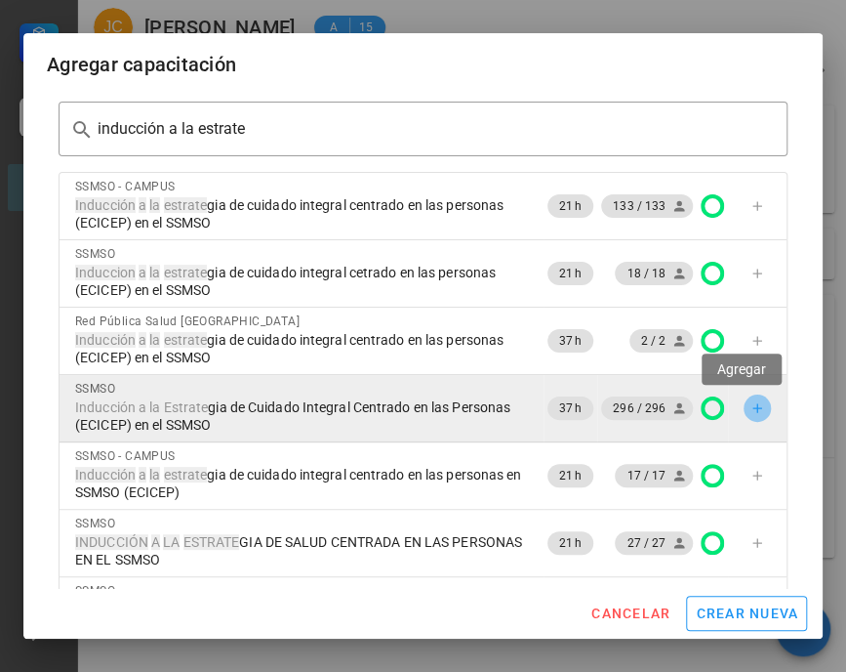
click at [750, 404] on icon "button" at bounding box center [758, 408] width 16 height 16
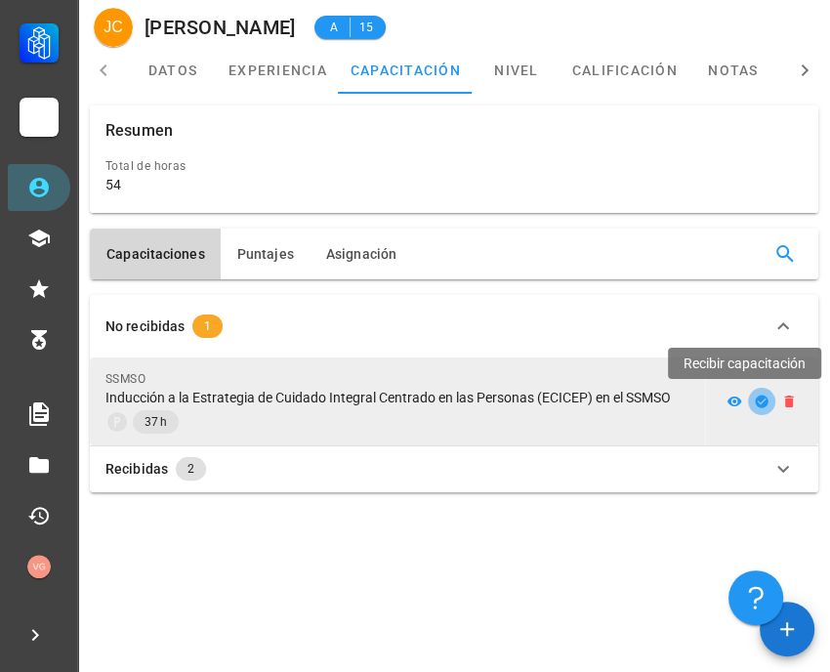
click at [762, 403] on icon "button" at bounding box center [761, 400] width 13 height 13
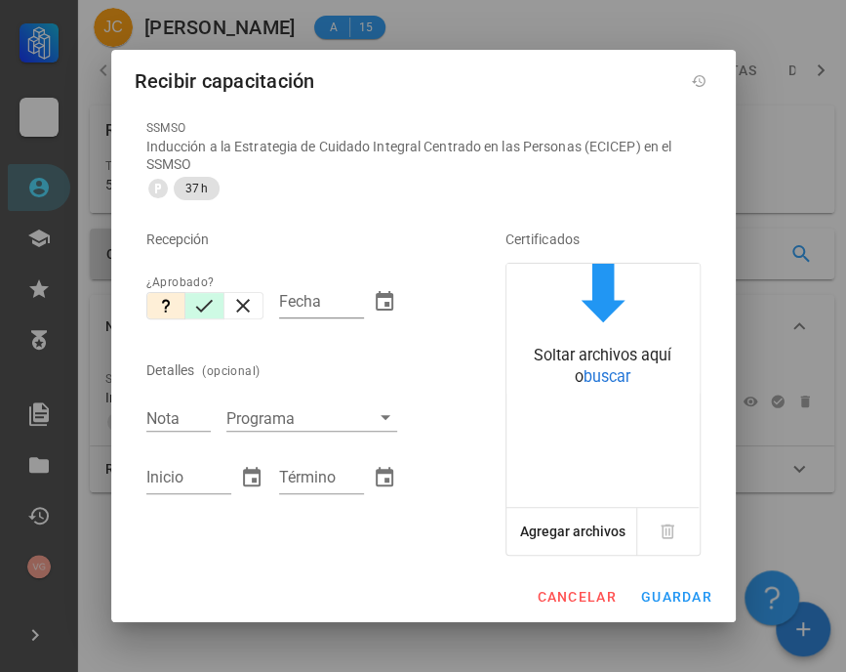
click at [205, 303] on icon "button" at bounding box center [203, 305] width 23 height 23
type input "[DATE]"
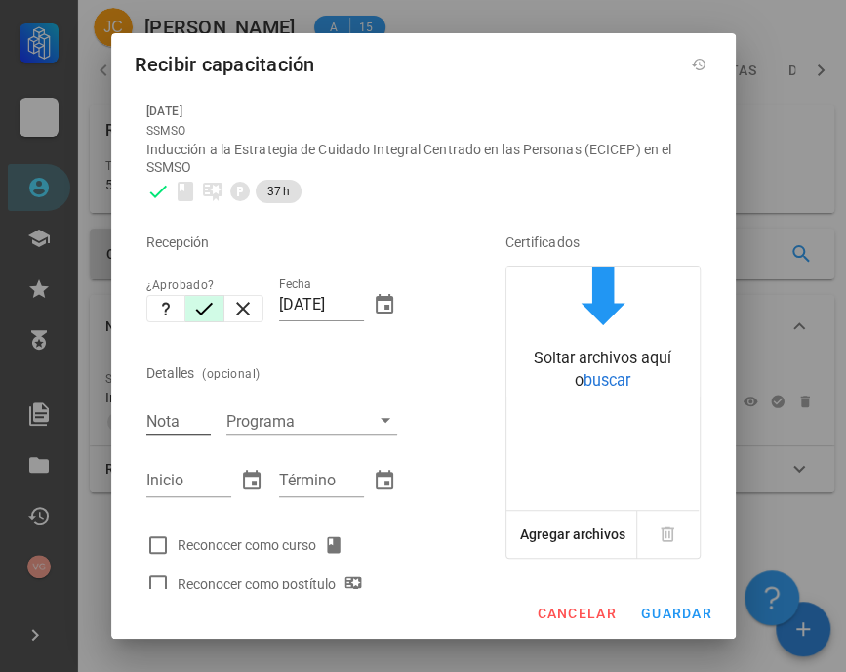
click at [181, 411] on input "Nota" at bounding box center [178, 420] width 64 height 25
type input "6.3"
type input "[DATE]"
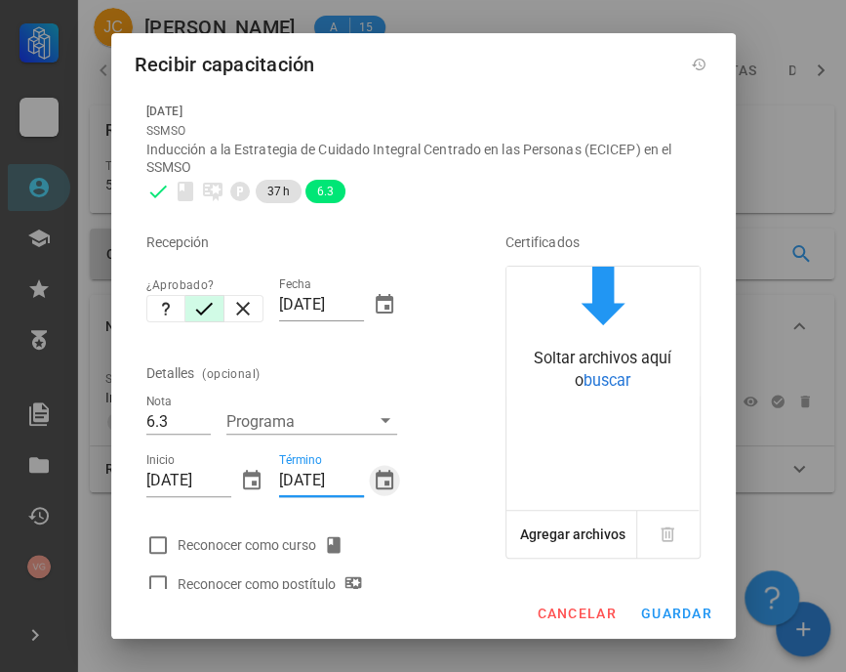
type input "[DATE]"
click at [161, 548] on div at bounding box center [158, 544] width 33 height 33
checkbox input "true"
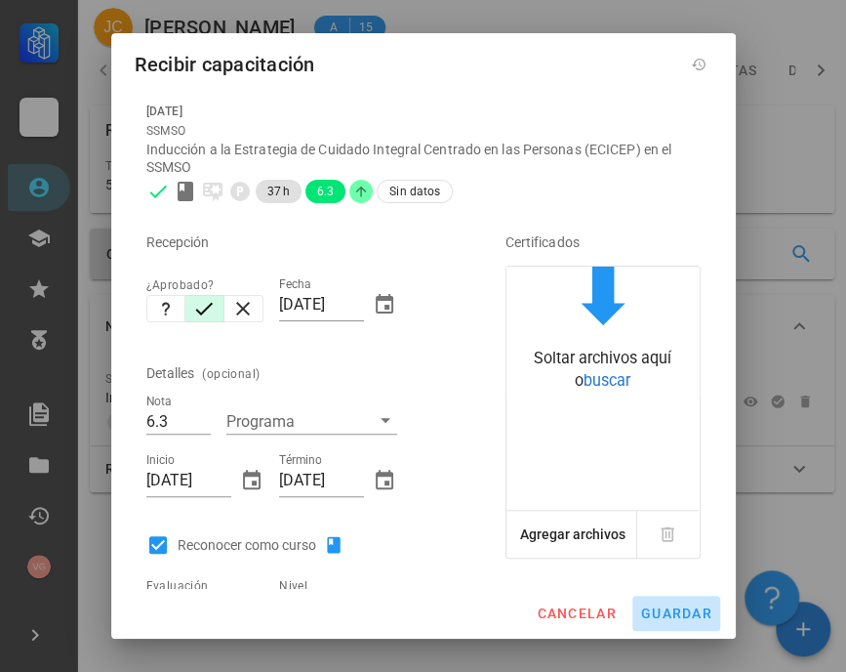
click at [693, 614] on span "guardar" at bounding box center [676, 613] width 72 height 16
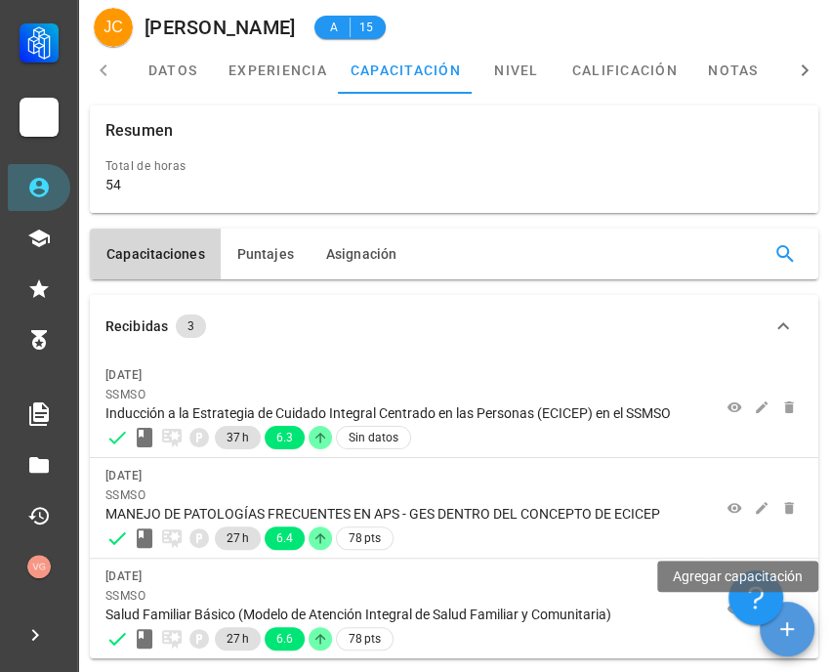
click at [795, 643] on button "button" at bounding box center [787, 628] width 55 height 55
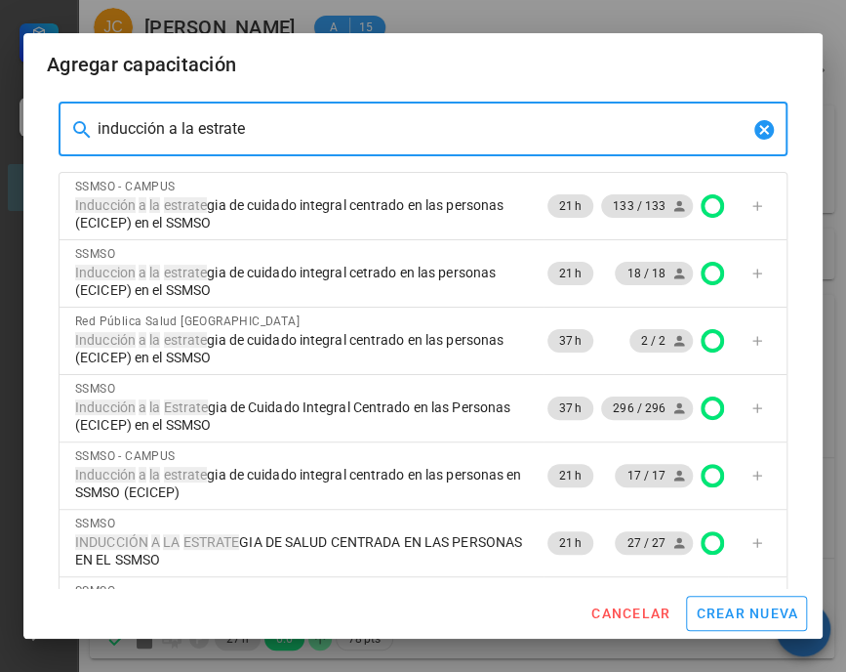
drag, startPoint x: 297, startPoint y: 123, endPoint x: 10, endPoint y: 85, distance: 289.5
click at [14, 89] on div "Carrera APS DASM La Granja Personal Capacitación Calificaciones Reconocimientos…" at bounding box center [423, 376] width 846 height 752
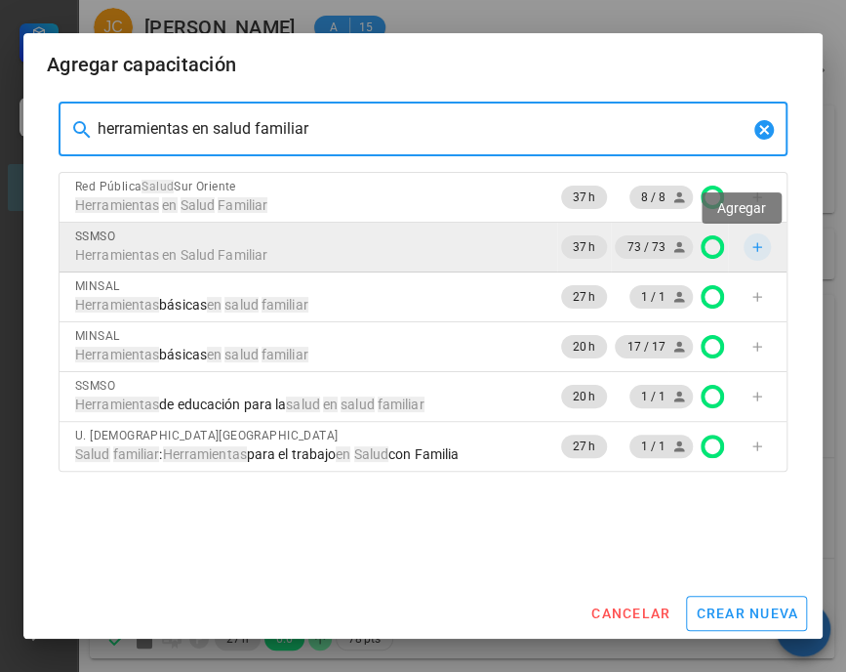
type input "herramientas en salud familiar"
click at [750, 246] on icon "button" at bounding box center [758, 247] width 16 height 16
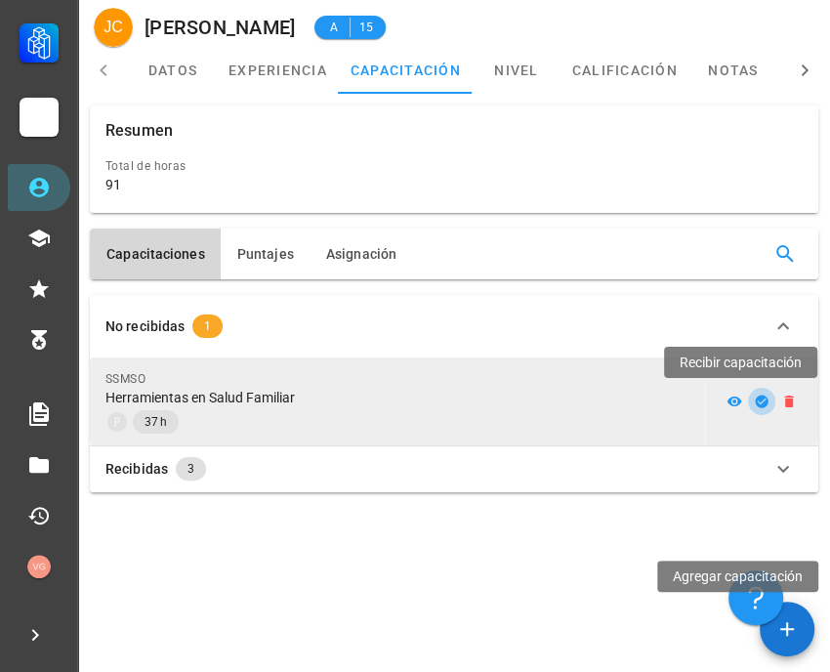
click at [756, 404] on icon "button" at bounding box center [762, 401] width 16 height 16
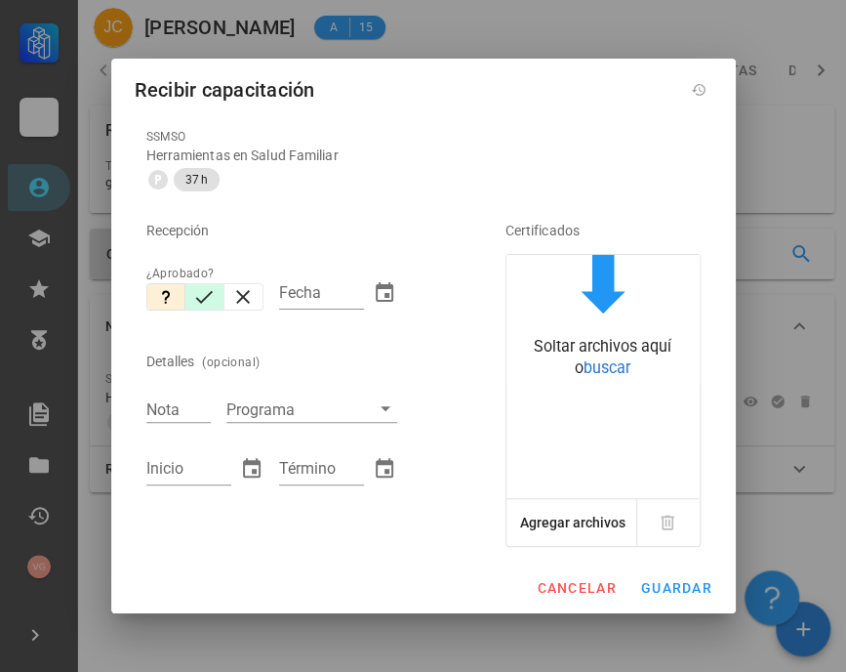
click at [220, 289] on button "button" at bounding box center [204, 296] width 39 height 27
type input "[DATE]"
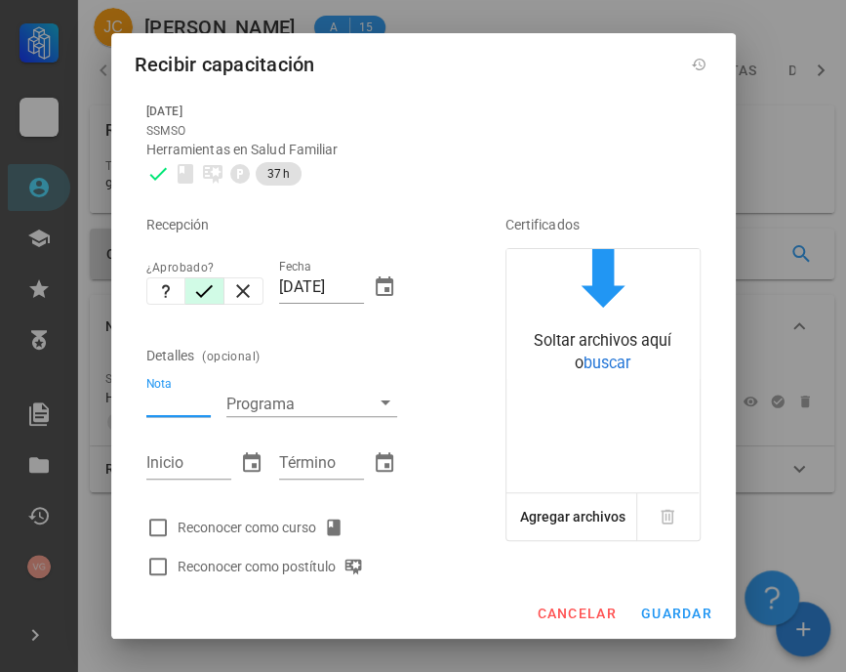
click at [184, 404] on input "Nota" at bounding box center [178, 403] width 64 height 25
type input "6"
type input "[DATE]"
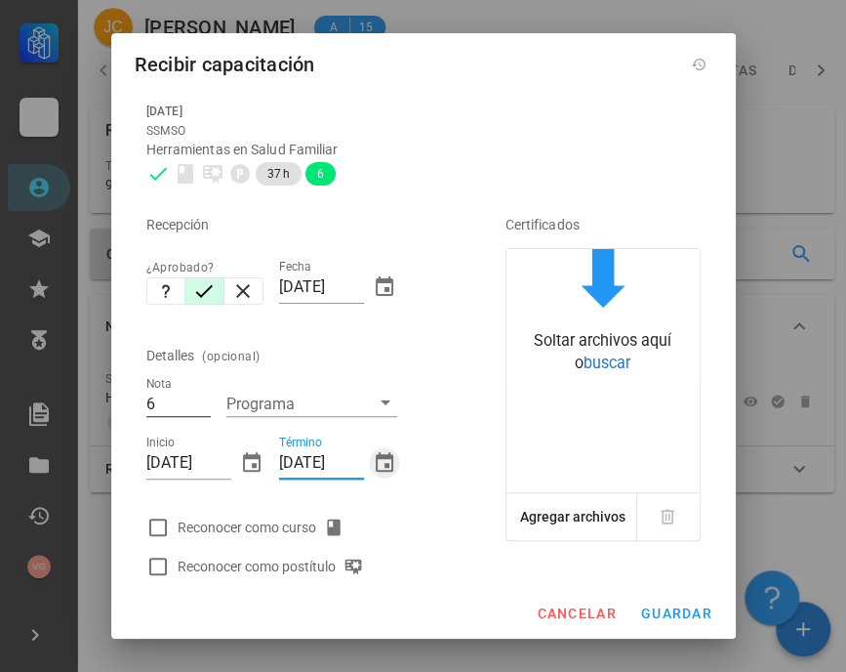
type input "[DATE]"
click at [165, 520] on div at bounding box center [158, 527] width 33 height 33
checkbox input "true"
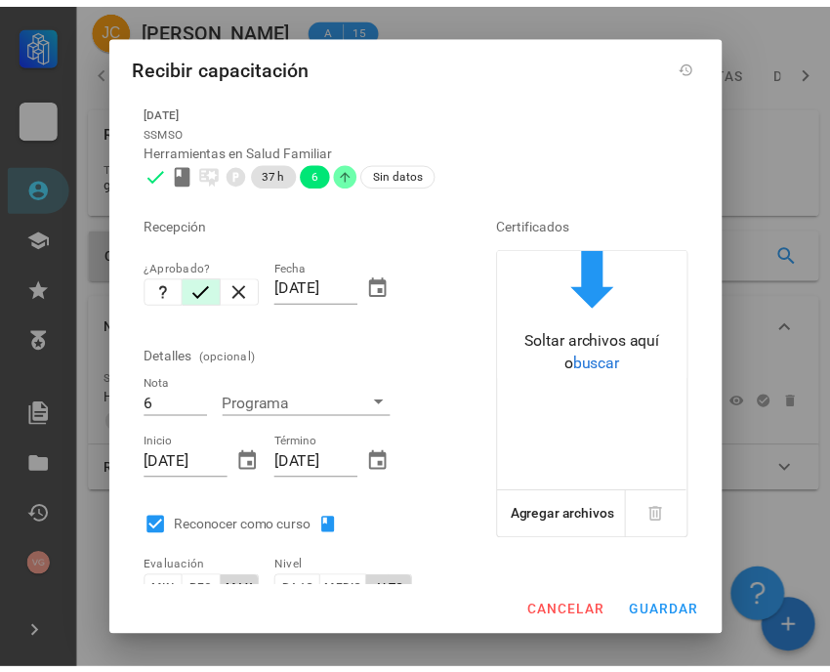
scroll to position [98, 0]
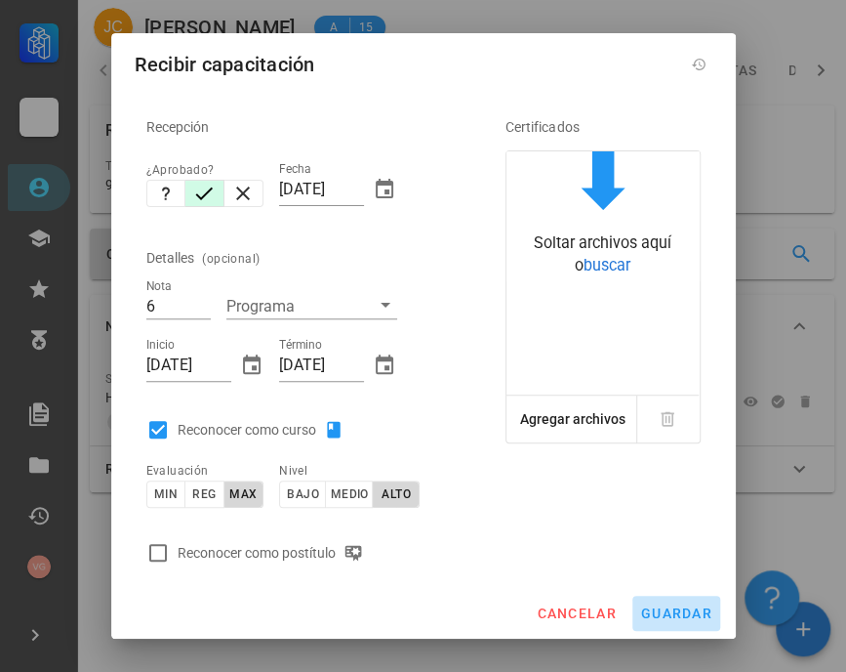
click at [695, 607] on span "guardar" at bounding box center [676, 613] width 72 height 16
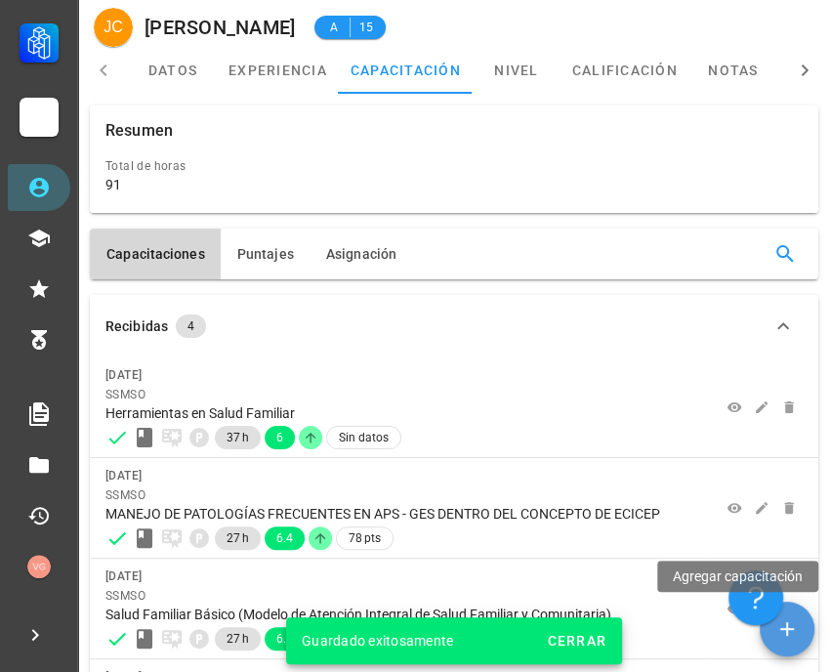
click at [797, 631] on span "button" at bounding box center [787, 628] width 55 height 23
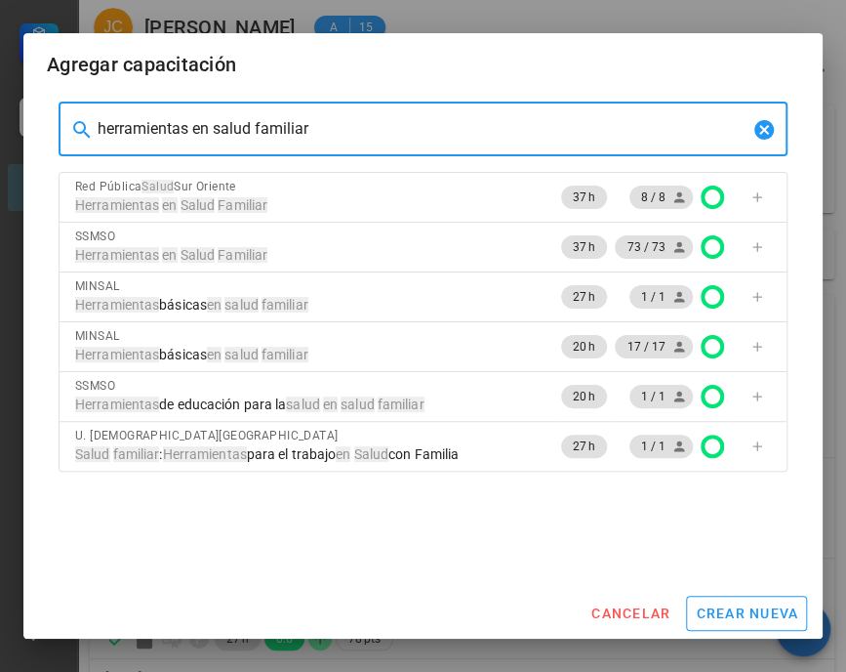
drag, startPoint x: 380, startPoint y: 132, endPoint x: 0, endPoint y: 107, distance: 380.6
click at [0, 107] on div "Carrera APS DASM La Granja Personal Capacitación Calificaciones Reconocimientos…" at bounding box center [423, 426] width 846 height 852
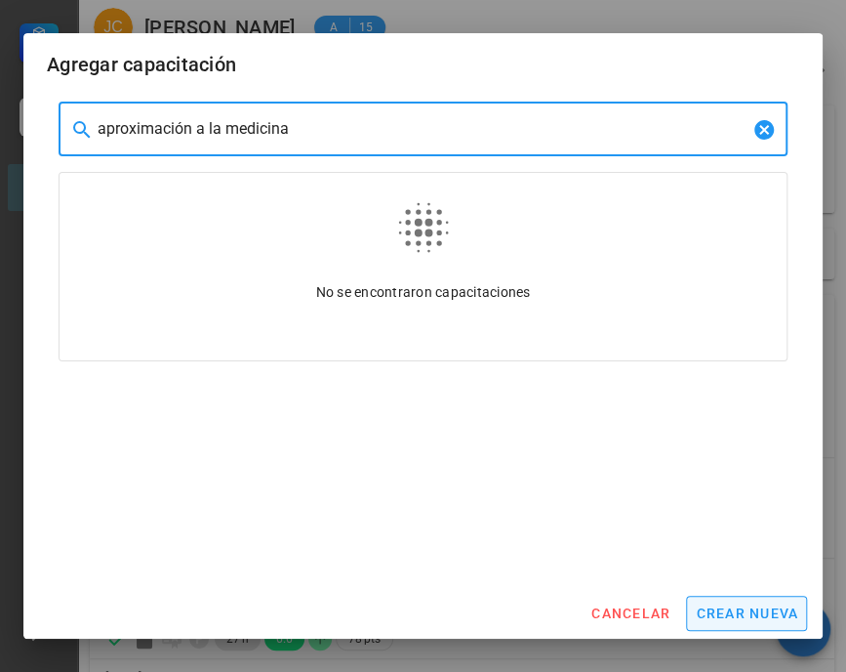
type input "aproximación a la medicina"
click at [752, 607] on span "crear nueva" at bounding box center [746, 613] width 103 height 16
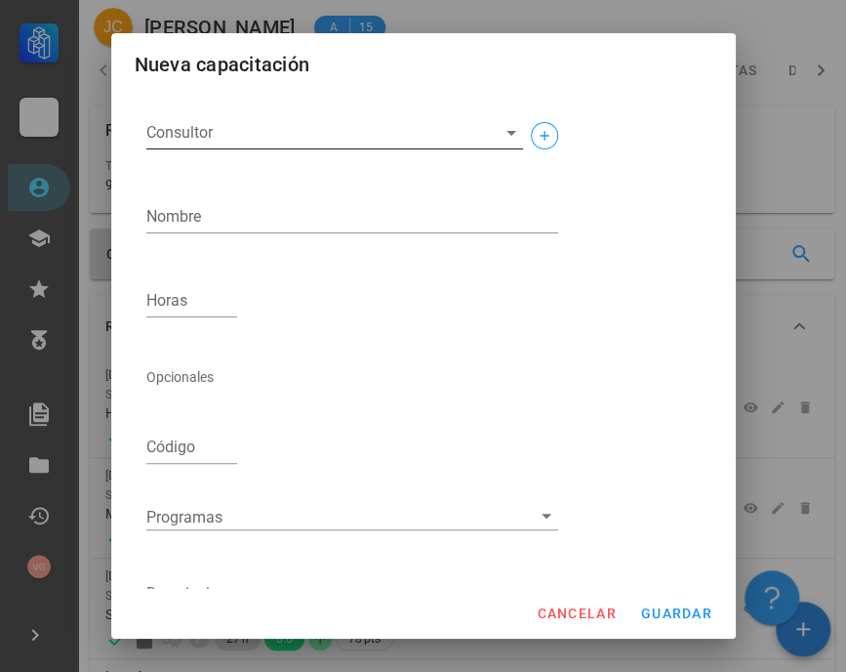
click at [275, 144] on input "Consultor" at bounding box center [319, 132] width 346 height 31
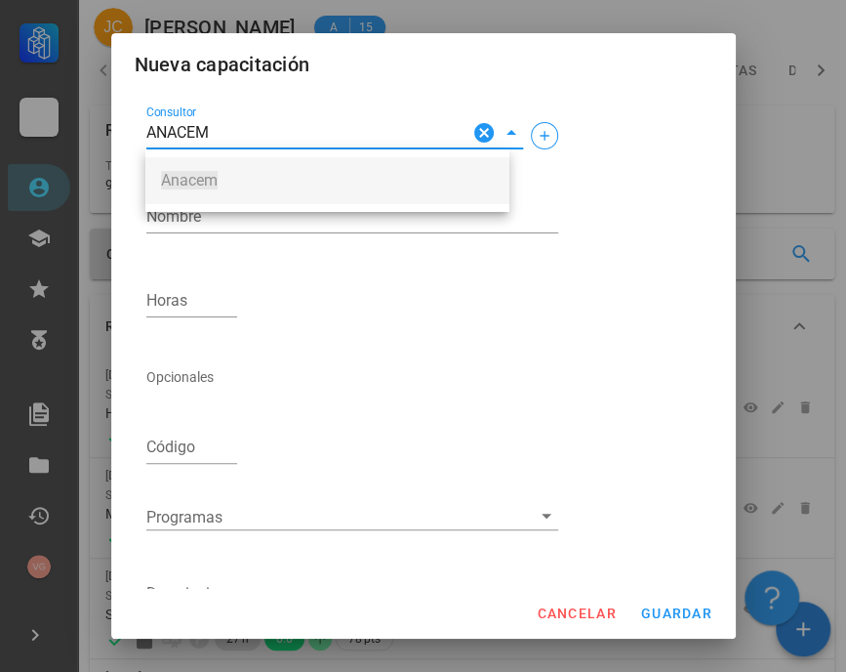
click at [256, 176] on span "Anacem" at bounding box center [327, 181] width 333 height 18
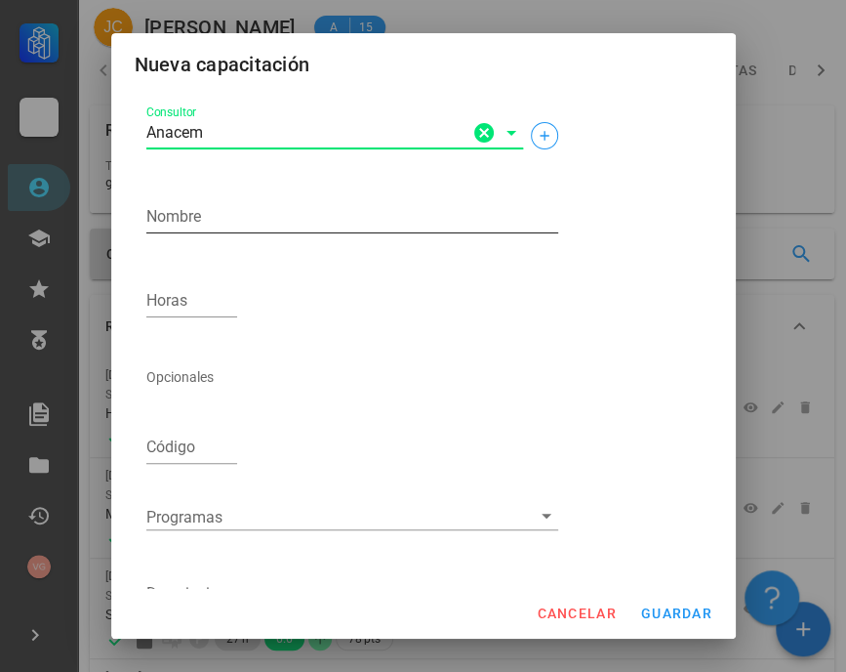
type input "Anacem"
click at [237, 209] on textarea "Nombre" at bounding box center [352, 216] width 412 height 31
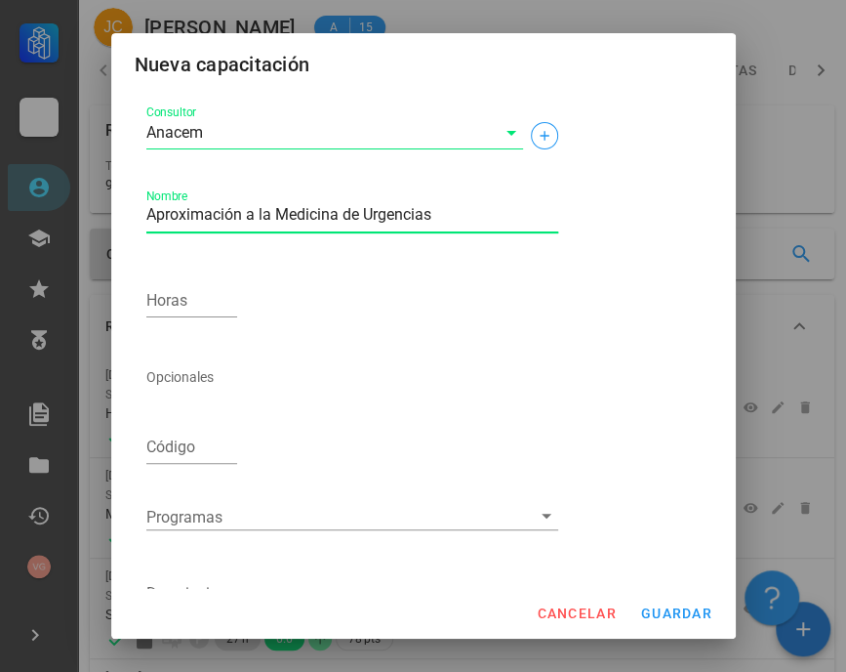
type textarea "Aproximación a la Medicina de Urgencias"
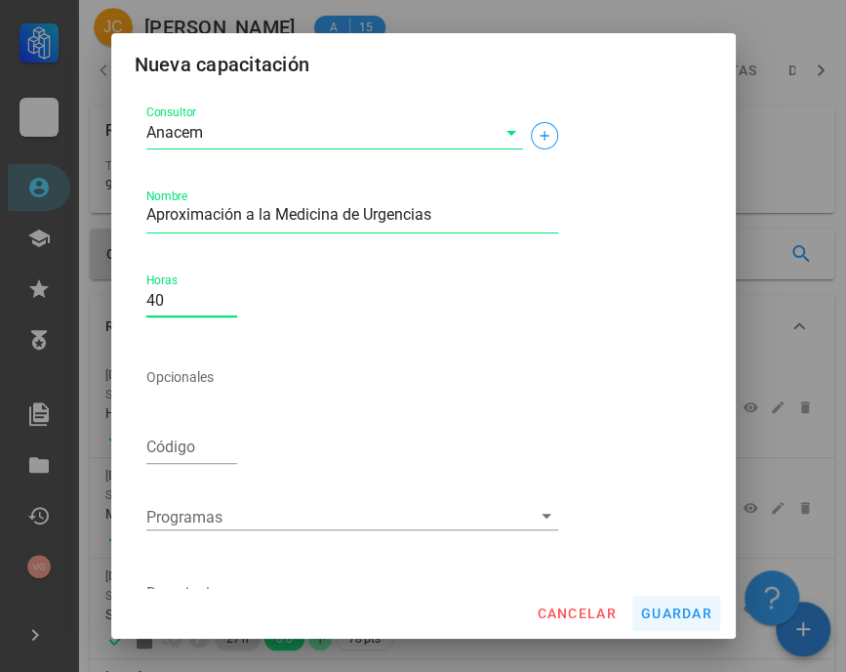
type input "40"
click at [669, 610] on span "guardar" at bounding box center [676, 613] width 72 height 16
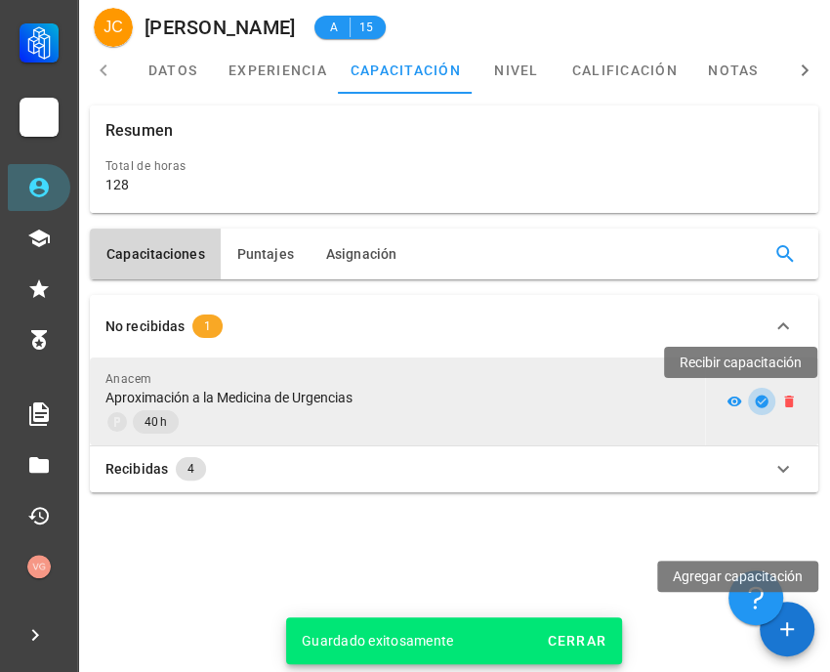
click at [762, 398] on icon "button" at bounding box center [761, 400] width 13 height 13
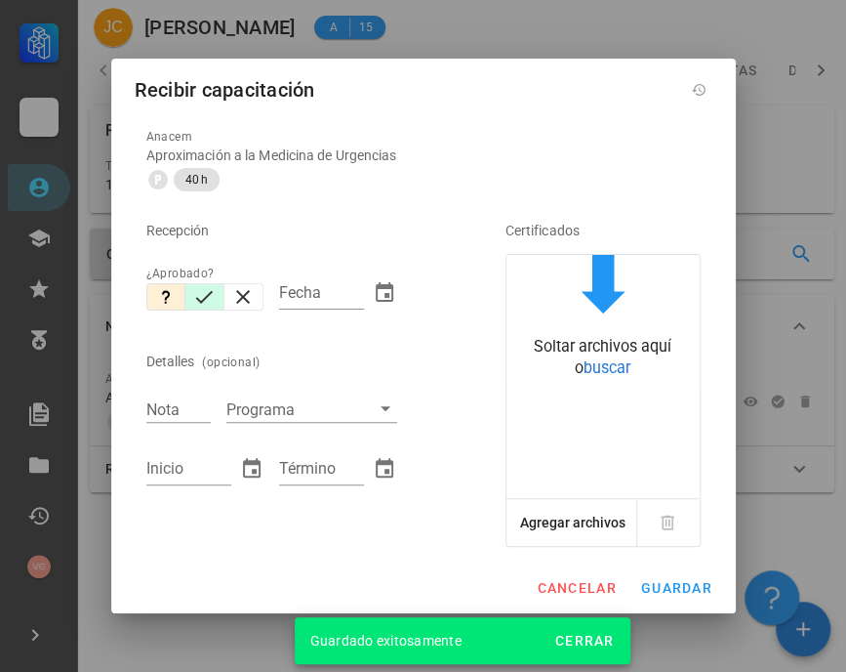
click at [205, 298] on icon "button" at bounding box center [205, 297] width 18 height 13
type input "[DATE]"
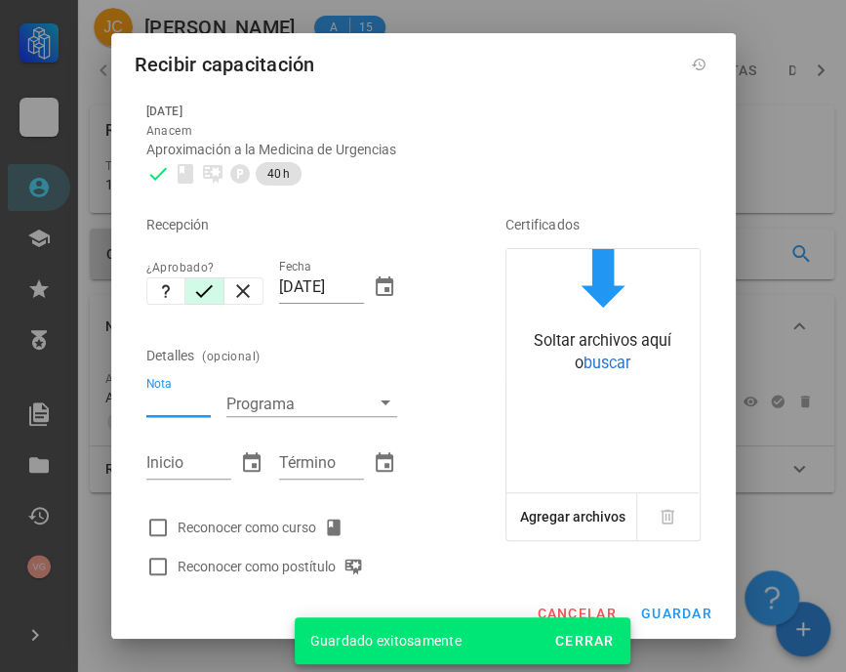
click at [187, 397] on input "Nota" at bounding box center [178, 403] width 64 height 25
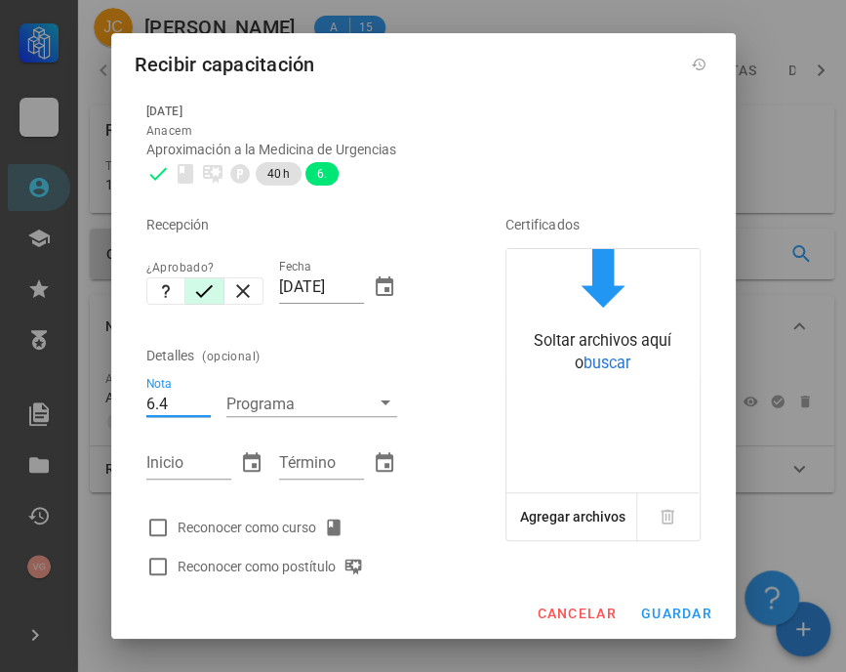
type input "6.4"
type input "[DATE]"
click at [163, 524] on div at bounding box center [158, 527] width 33 height 33
checkbox input "true"
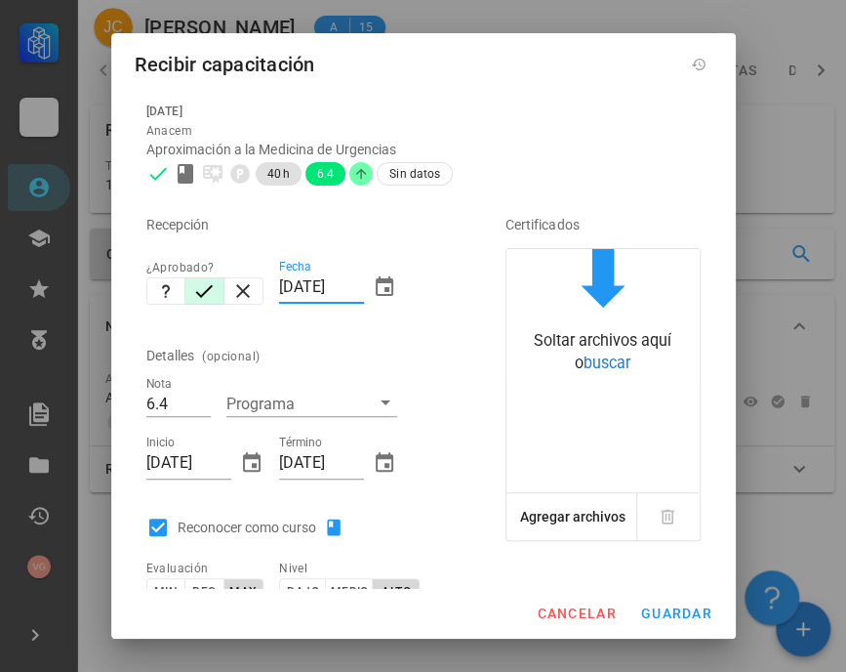
drag, startPoint x: 274, startPoint y: 281, endPoint x: 408, endPoint y: 288, distance: 133.9
click at [414, 293] on div "Recepción ¿Aprobado? Fecha [DATE] Detalles (opcional) Nota 6.4 Programa Inicio …" at bounding box center [299, 431] width 320 height 476
type input "[DATE]"
click at [672, 616] on span "guardar" at bounding box center [676, 613] width 72 height 16
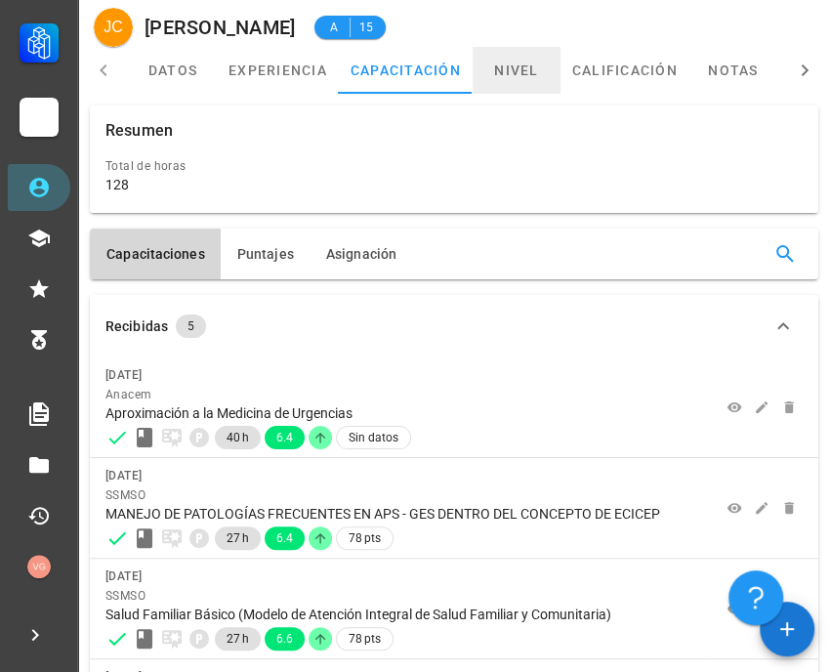
click at [508, 68] on link "nivel" at bounding box center [517, 70] width 88 height 47
